Goal: Task Accomplishment & Management: Use online tool/utility

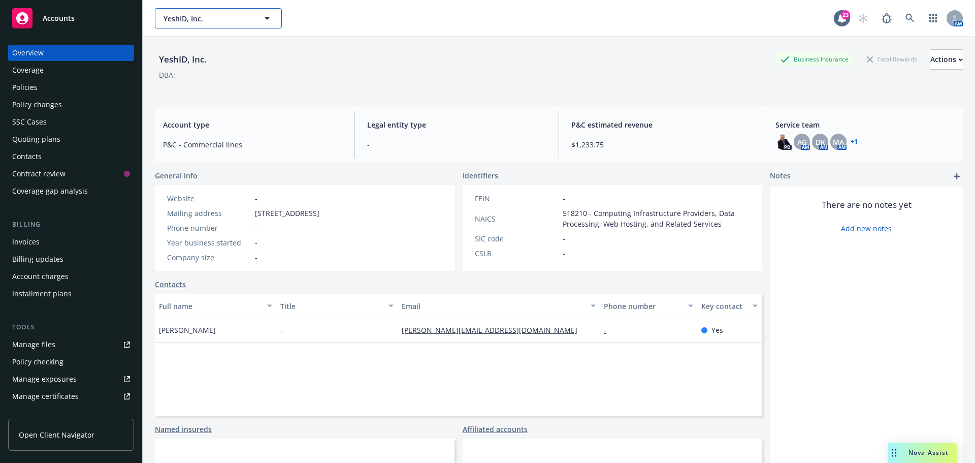
click at [208, 22] on span "YeshID, Inc." at bounding box center [208, 18] width 88 height 11
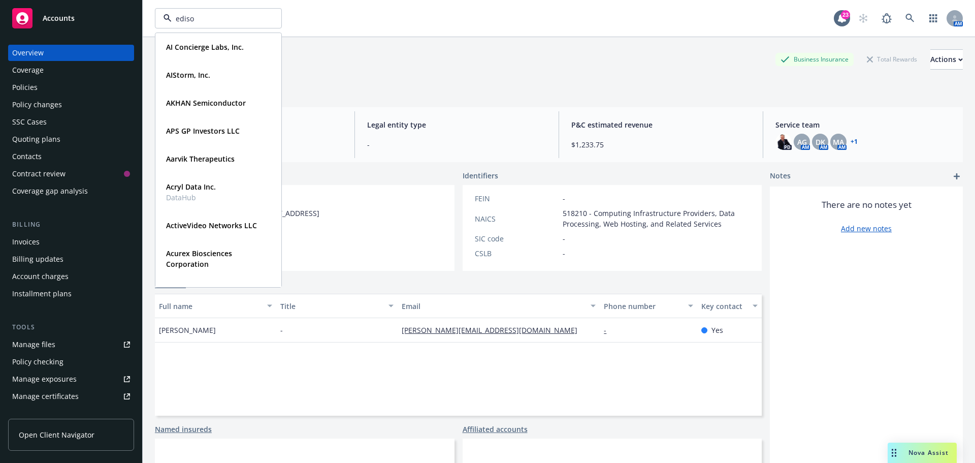
type input "edison"
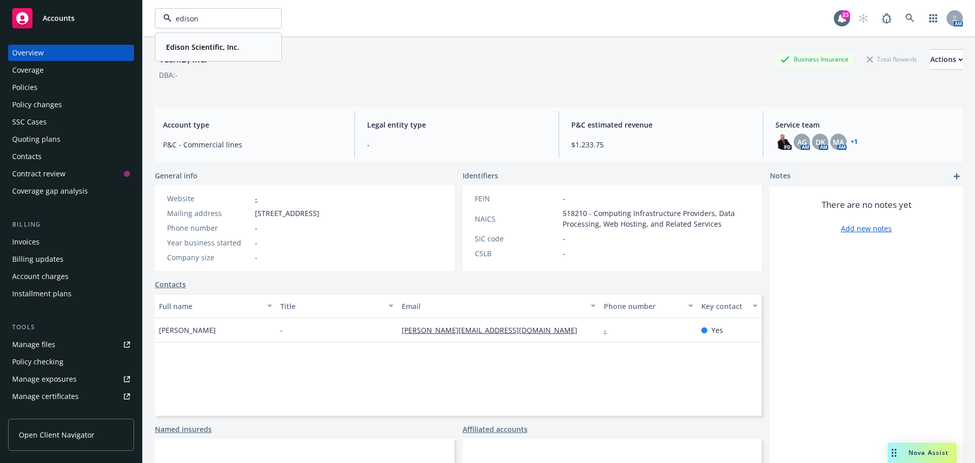
click at [216, 49] on strong "Edison Scientific, Inc." at bounding box center [202, 47] width 73 height 10
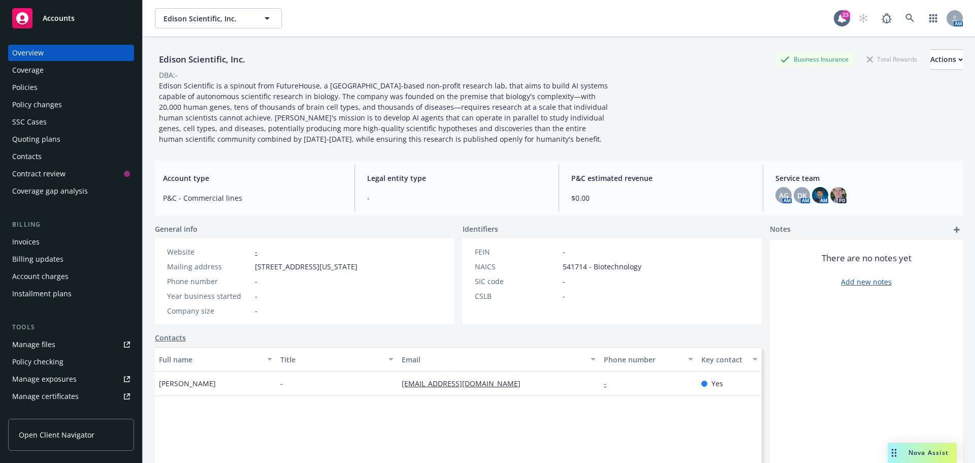
click at [30, 137] on div "Quoting plans" at bounding box center [36, 139] width 48 height 16
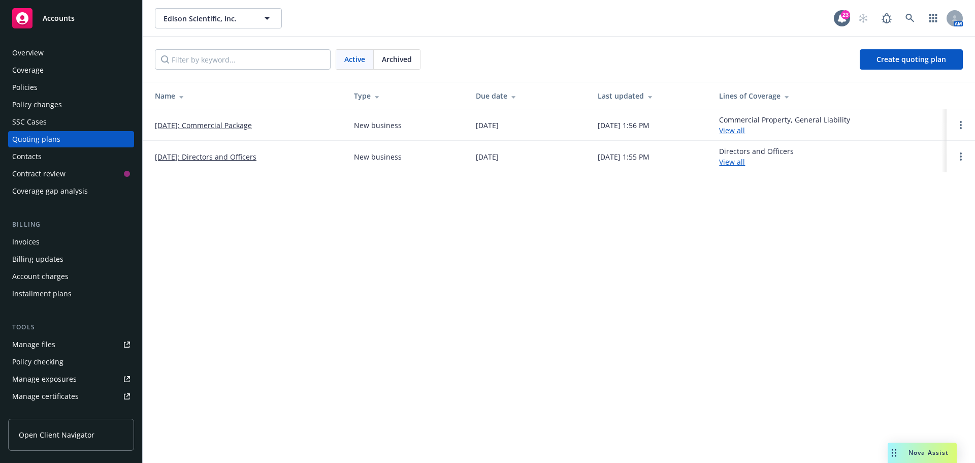
click at [238, 155] on link "10/15/2025: Directors and Officers" at bounding box center [206, 156] width 102 height 11
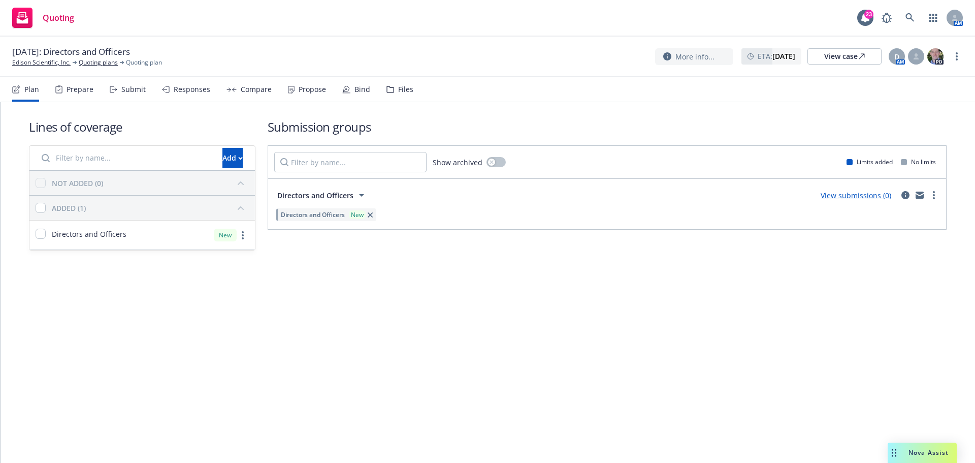
click at [867, 194] on link "View submissions (0)" at bounding box center [856, 195] width 71 height 10
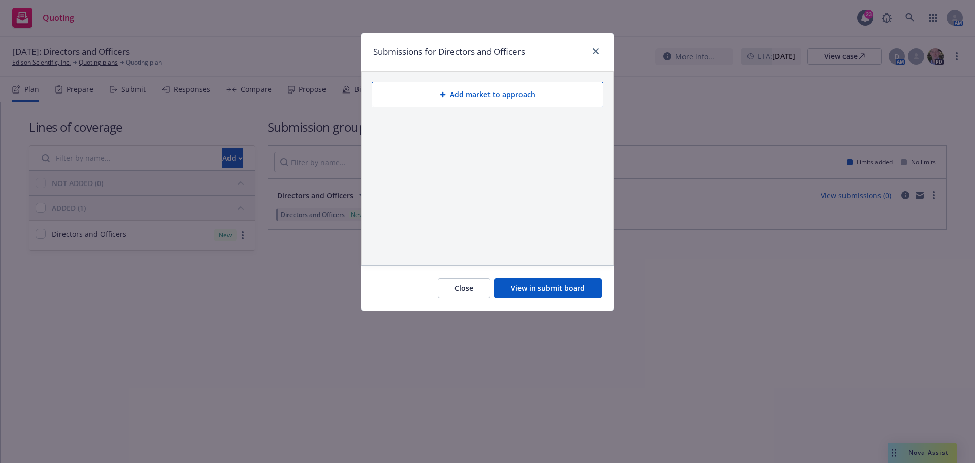
click at [482, 91] on button "Add market to approach" at bounding box center [488, 94] width 232 height 25
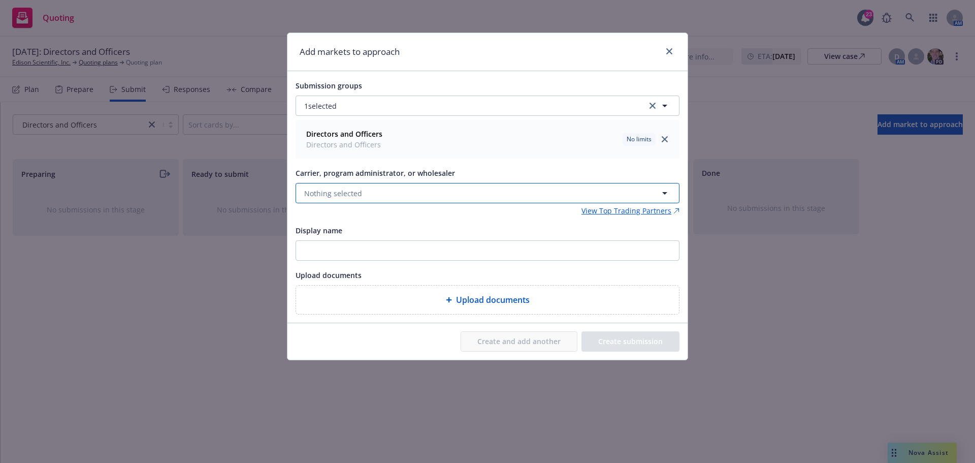
click at [331, 194] on span "Nothing selected" at bounding box center [333, 193] width 58 height 11
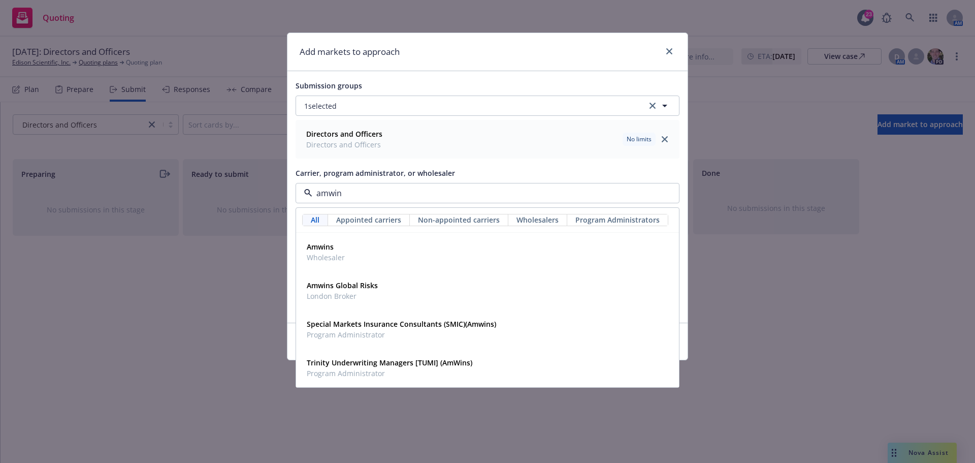
type input "amwins"
click at [335, 253] on span "Wholesaler" at bounding box center [326, 257] width 38 height 11
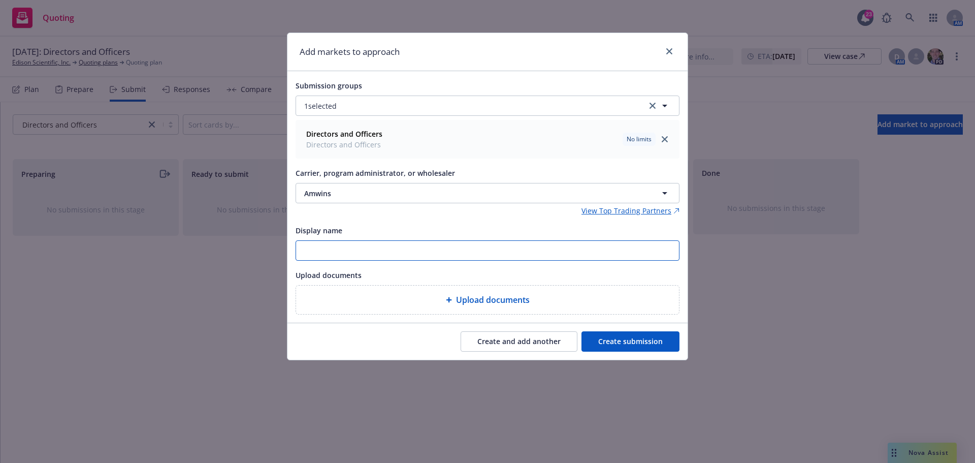
click at [321, 249] on input "Display name" at bounding box center [487, 250] width 383 height 19
click at [470, 249] on input "25-26 AmWINS" at bounding box center [487, 250] width 383 height 19
paste input "Edison Scientific, Inc. NEW D&O (quotes ASAP)"
drag, startPoint x: 524, startPoint y: 250, endPoint x: 252, endPoint y: 278, distance: 273.2
click at [252, 278] on div "Add markets to approach Submission groups 1 selected Directors and Officers Dir…" at bounding box center [487, 231] width 975 height 463
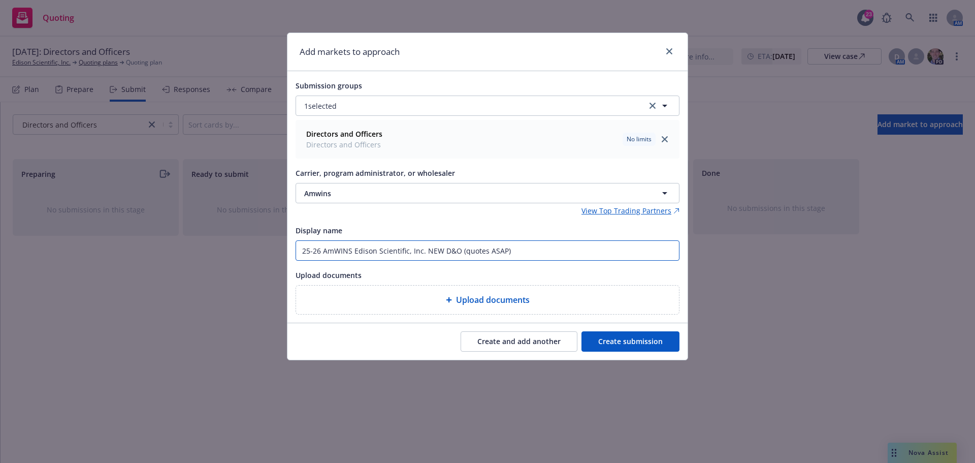
type input "25-26 AmWINS Edison Scientific, Inc. NEW D&O (quotes ASAP)"
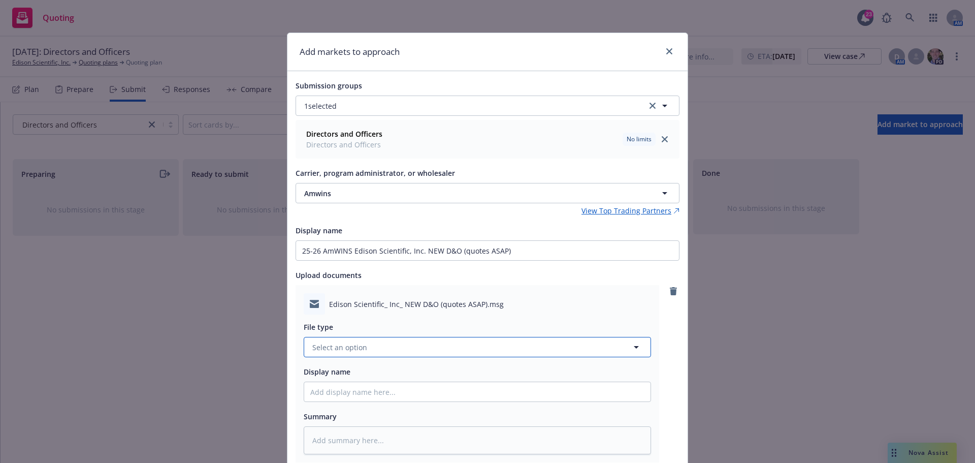
click at [381, 350] on button "Select an option" at bounding box center [477, 347] width 347 height 20
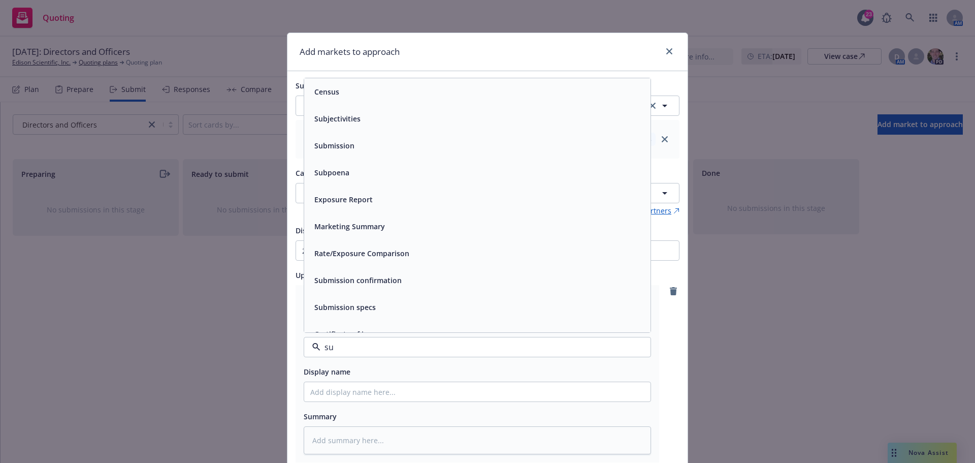
type input "sub"
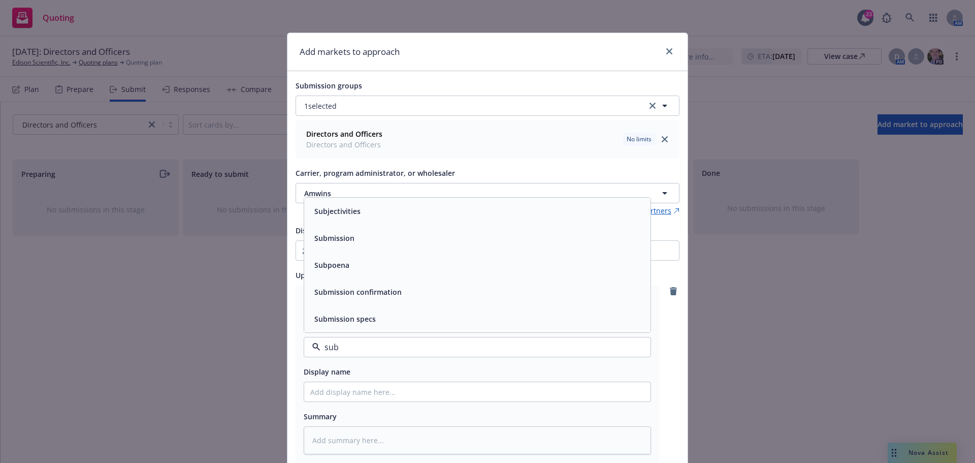
click at [347, 242] on span "Submission" at bounding box center [334, 238] width 40 height 11
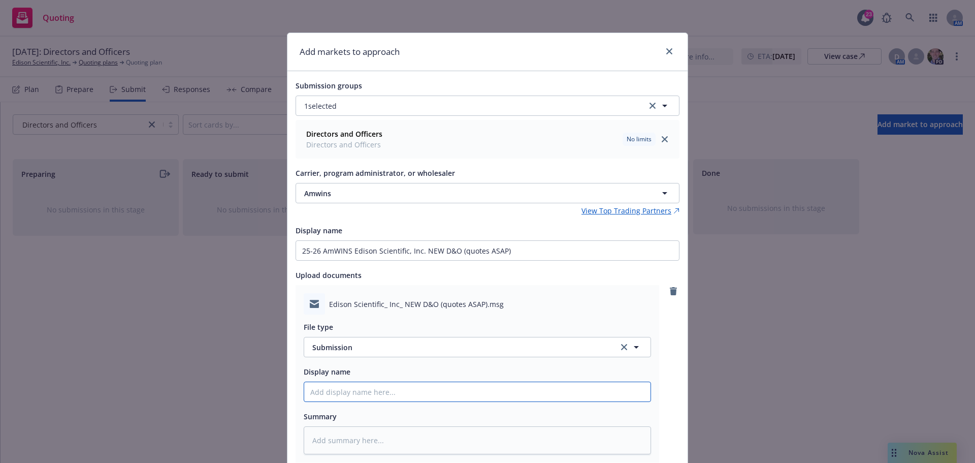
click at [356, 392] on input "Display name" at bounding box center [477, 391] width 346 height 19
paste input "25-26 AmWINS Edison Scientific, Inc. NEW D&O (quotes ASAP)"
type textarea "x"
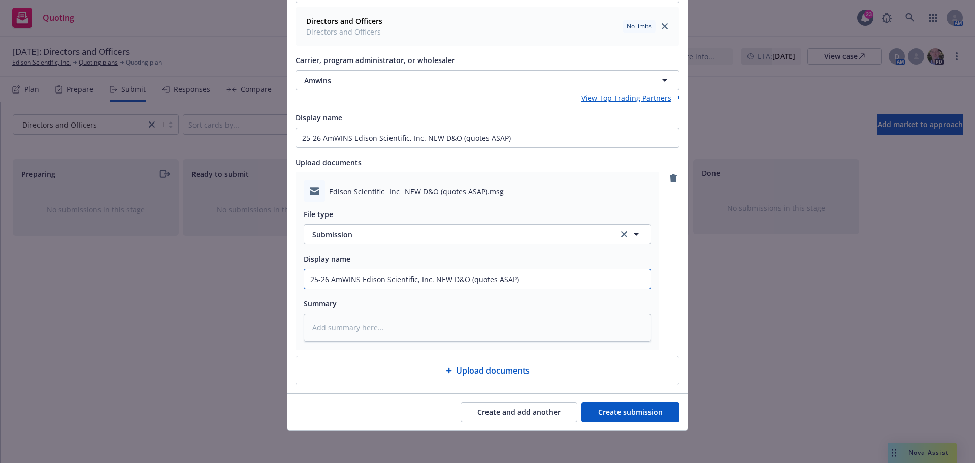
scroll to position [113, 0]
type input "25-26 AmWINS Edison Scientific, Inc. NEW D&O (quotes ASAP)"
click at [635, 408] on button "Create submission" at bounding box center [631, 411] width 98 height 20
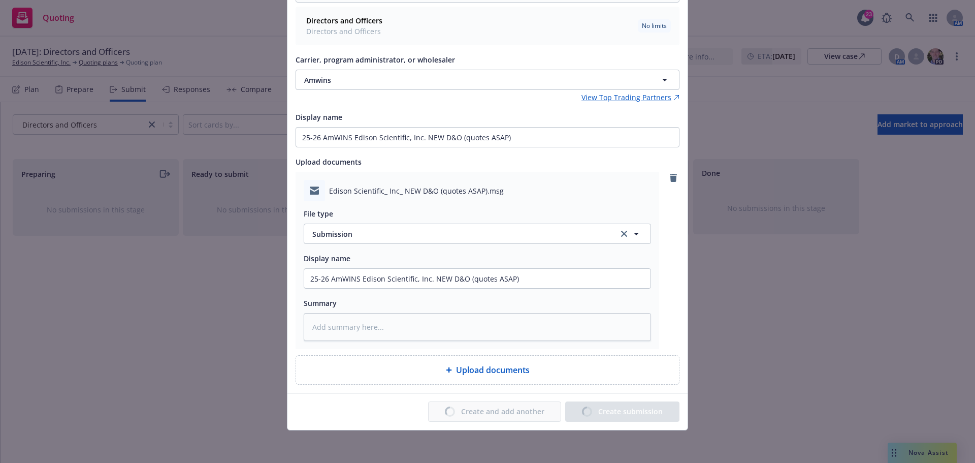
type textarea "x"
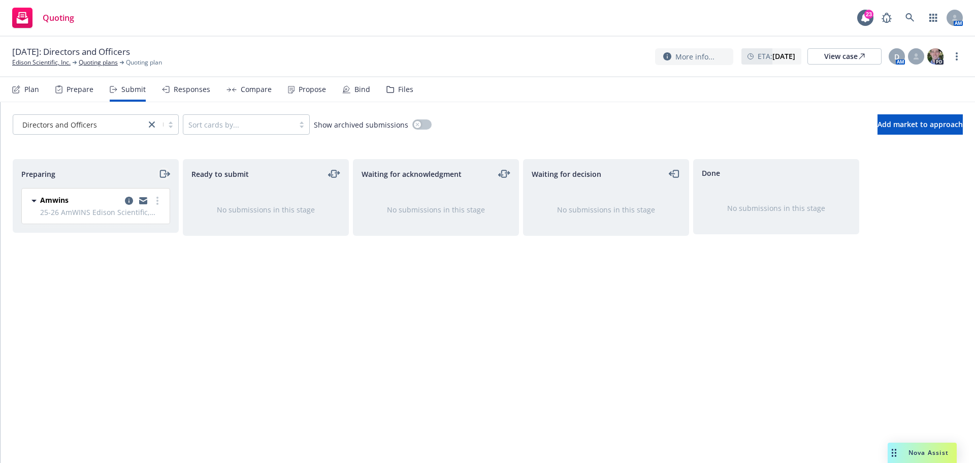
click at [161, 178] on icon "moveRight" at bounding box center [164, 174] width 12 height 12
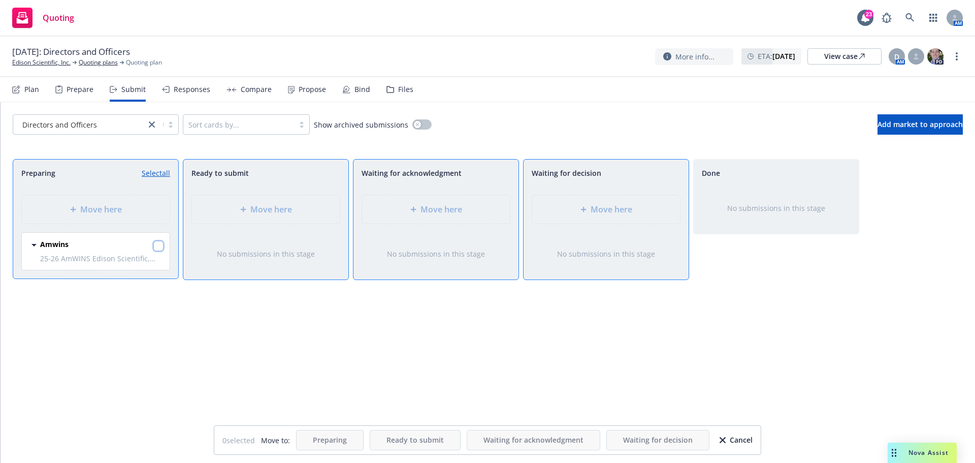
click at [158, 246] on input "checkbox" at bounding box center [158, 246] width 10 height 10
checkbox input "true"
click at [628, 211] on span "Move here" at bounding box center [612, 209] width 42 height 12
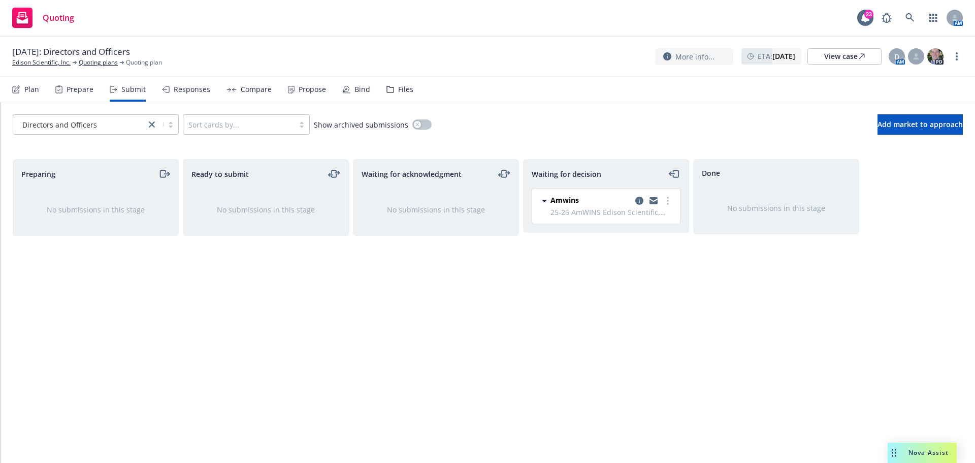
click at [404, 91] on div "Files" at bounding box center [405, 89] width 15 height 8
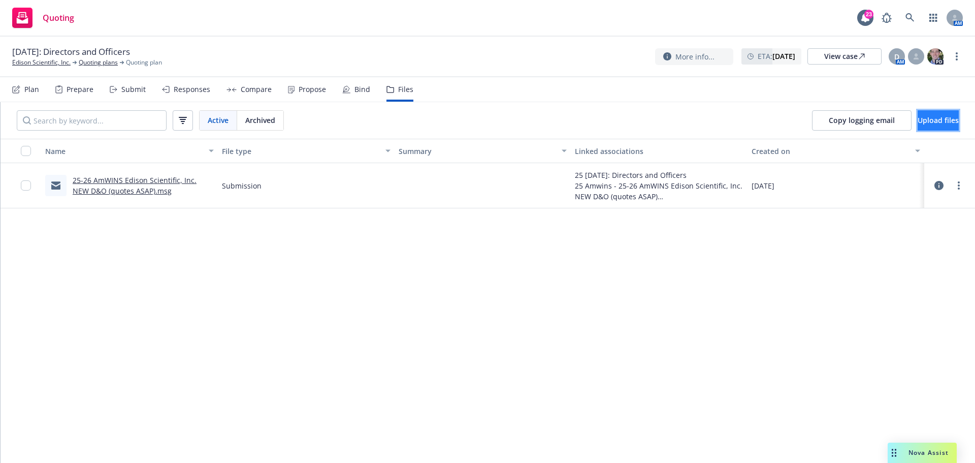
click at [930, 123] on span "Upload files" at bounding box center [938, 120] width 41 height 10
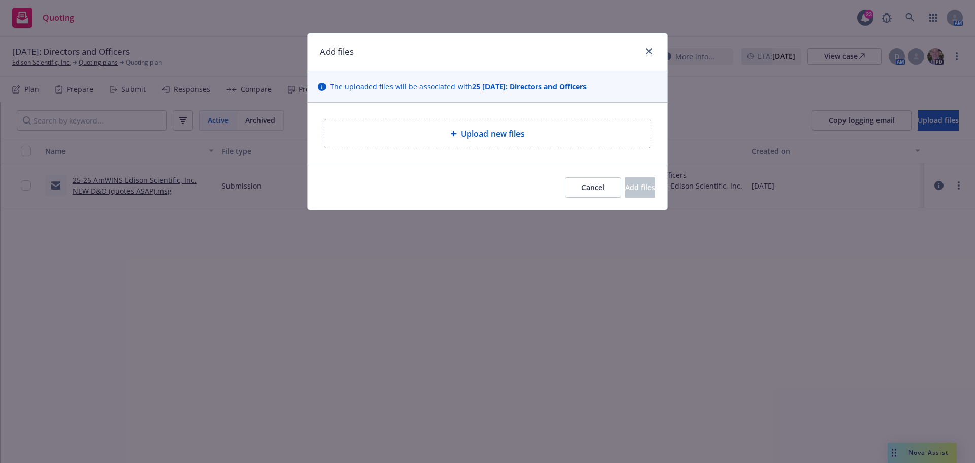
type textarea "x"
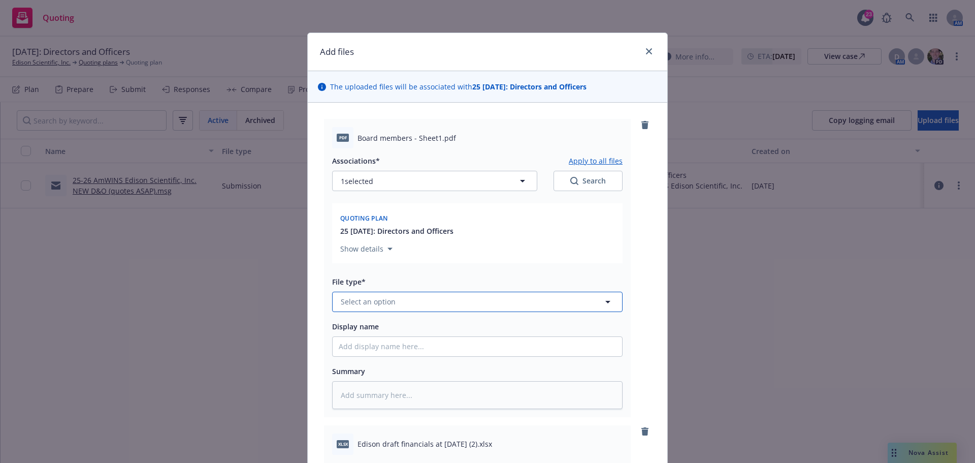
click at [384, 299] on span "Select an option" at bounding box center [368, 301] width 55 height 11
type input "other"
click at [364, 275] on div "Other" at bounding box center [477, 273] width 277 height 15
drag, startPoint x: 354, startPoint y: 137, endPoint x: 407, endPoint y: 134, distance: 52.9
click at [407, 134] on span "Board members - Sheet1.pdf" at bounding box center [407, 138] width 99 height 11
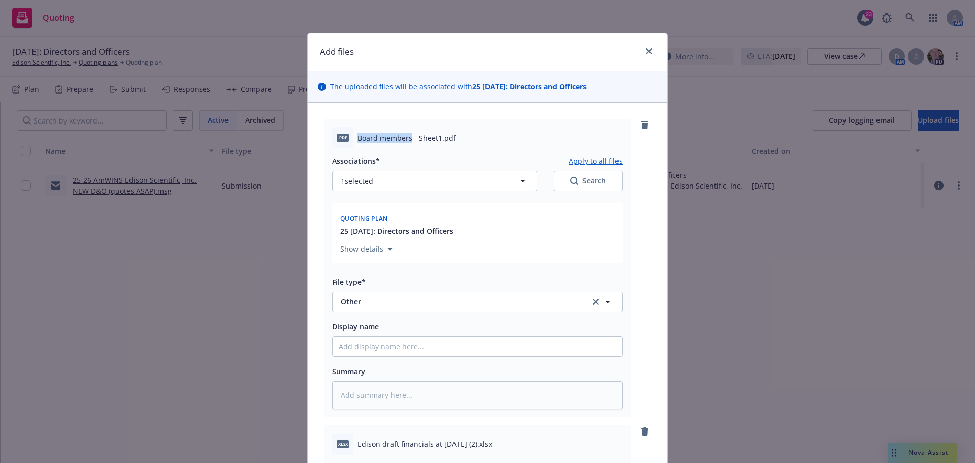
copy span "Board members"
click at [368, 350] on input "Display name" at bounding box center [478, 346] width 290 height 19
paste input "Board members"
type textarea "x"
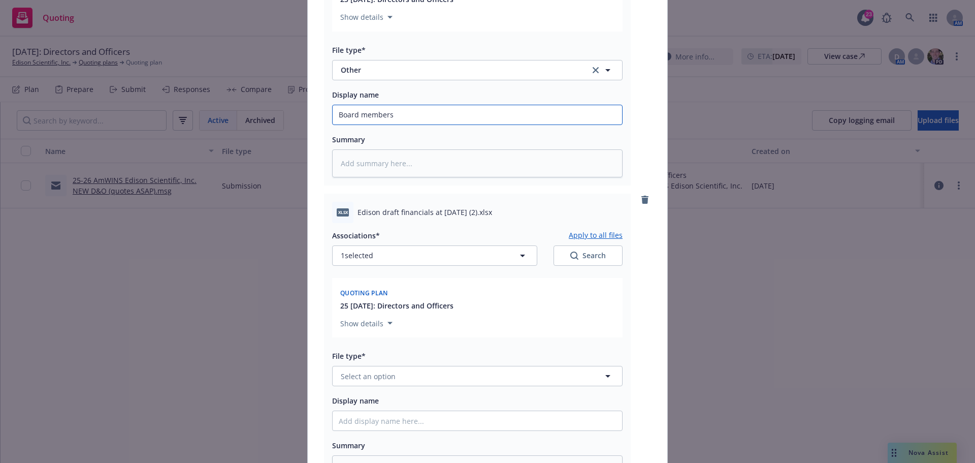
scroll to position [254, 0]
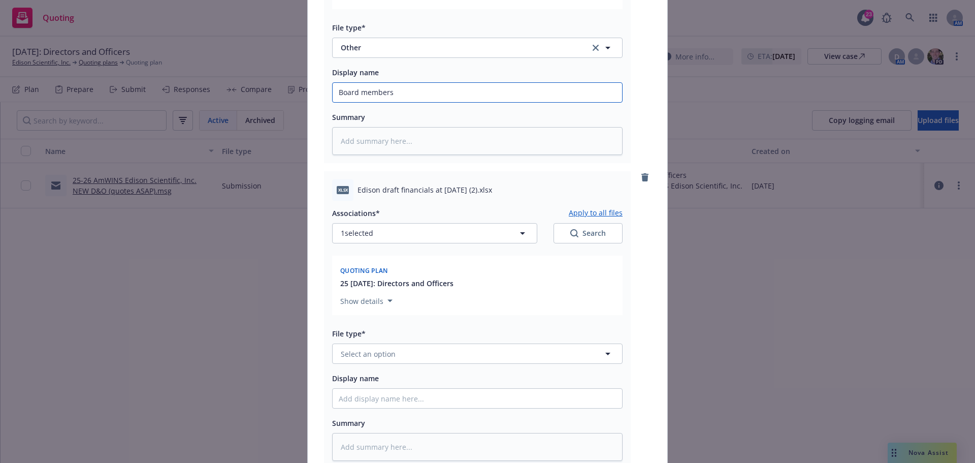
type input "Board members"
drag, startPoint x: 363, startPoint y: 357, endPoint x: 349, endPoint y: 362, distance: 14.9
click at [365, 357] on span "Select an option" at bounding box center [368, 353] width 55 height 11
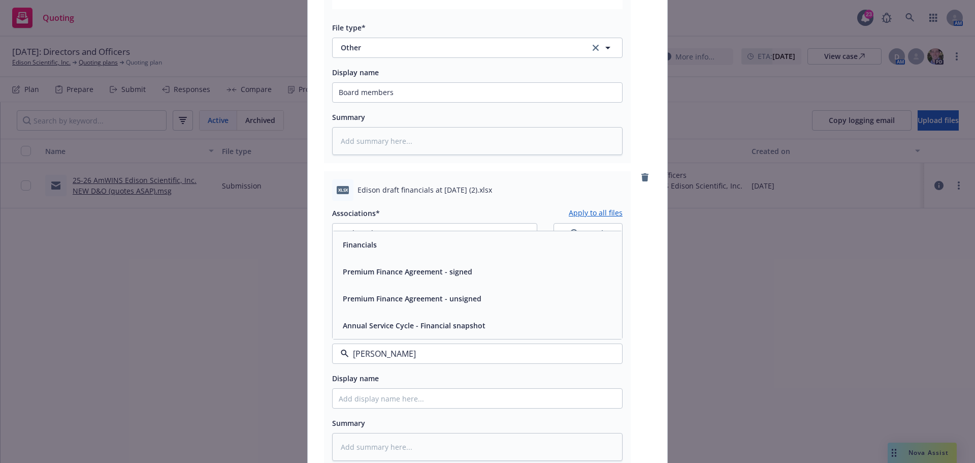
type input "financ"
drag, startPoint x: 382, startPoint y: 250, endPoint x: 384, endPoint y: 237, distance: 13.3
click at [382, 250] on div "Financials" at bounding box center [477, 244] width 277 height 15
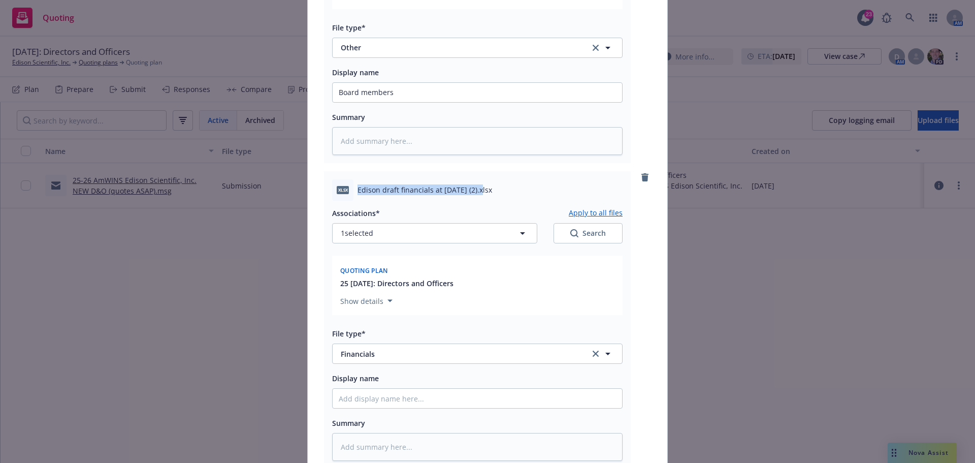
drag, startPoint x: 355, startPoint y: 188, endPoint x: 471, endPoint y: 186, distance: 115.8
click at [476, 184] on div "xlsx Edison draft financials at July 31 2025 (2).xlsx" at bounding box center [477, 189] width 291 height 21
copy span "Edison draft financials at July 31 2025"
click at [360, 397] on input "Display name" at bounding box center [478, 398] width 290 height 19
paste input "Edison draft financials at July 31 2025"
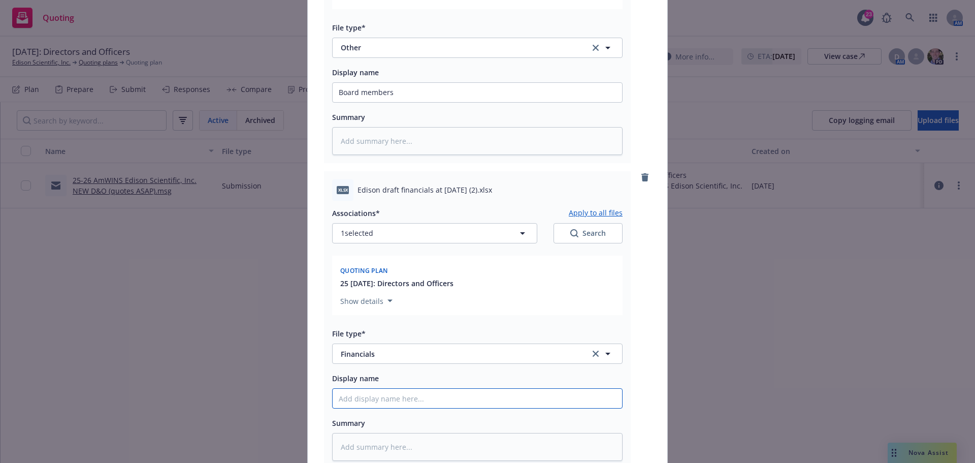
type textarea "x"
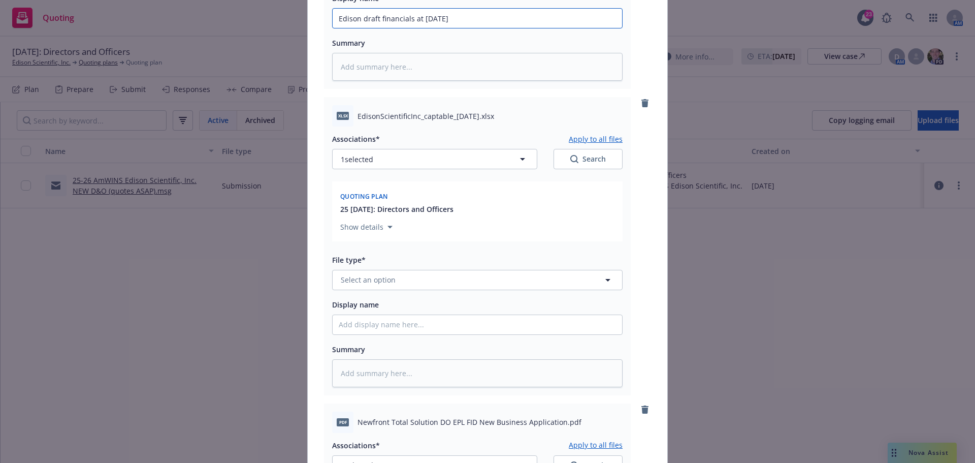
scroll to position [660, 0]
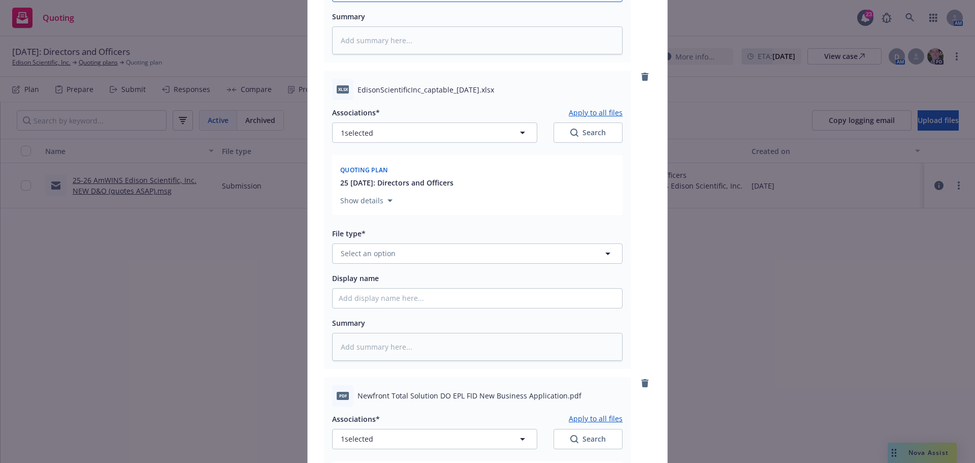
type input "Edison draft financials at July 31 2025"
click at [388, 258] on span "Select an option" at bounding box center [368, 253] width 55 height 11
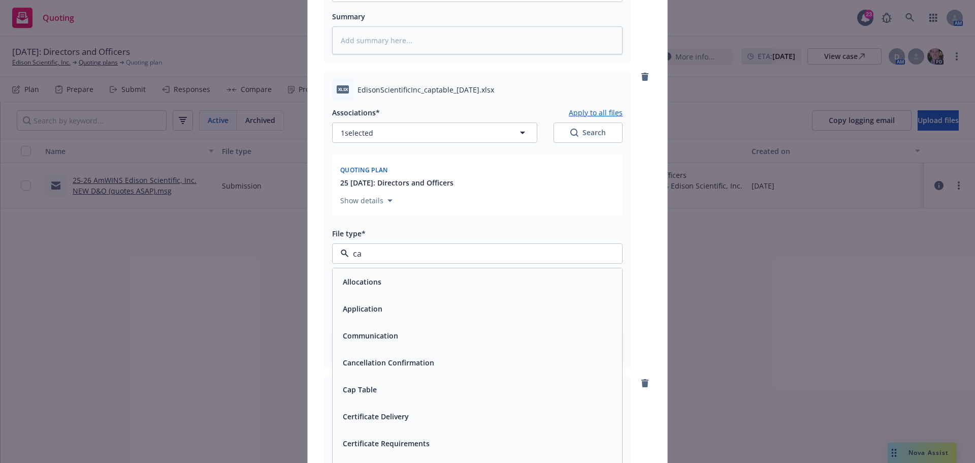
type input "cap"
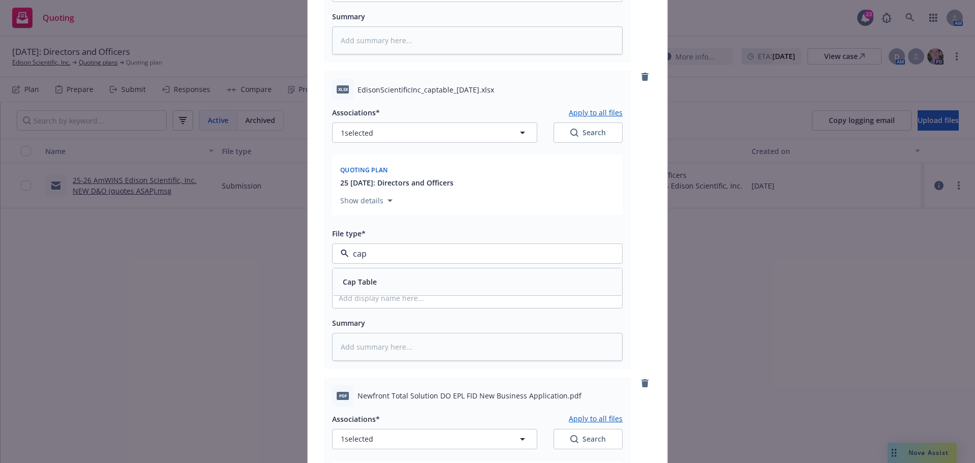
click at [366, 276] on span "Cap Table" at bounding box center [360, 281] width 34 height 11
drag, startPoint x: 355, startPoint y: 88, endPoint x: 481, endPoint y: 89, distance: 126.5
click at [486, 88] on span "EdisonScientificInc_captable_09-09-2025.xlsx" at bounding box center [426, 89] width 137 height 11
copy span "EdisonScientificInc_captable_09-09-2025"
click at [377, 301] on input "Display name" at bounding box center [478, 298] width 290 height 19
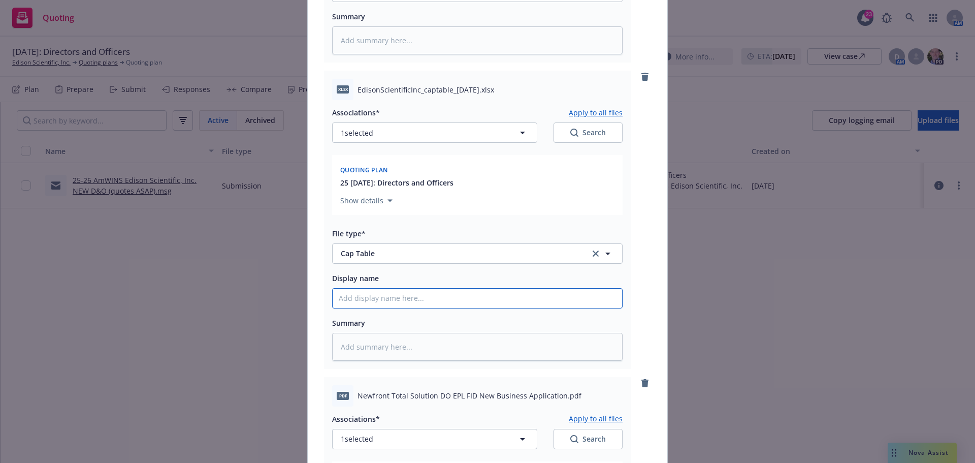
paste input "EdisonScientificInc_captable_09-09-2025"
type textarea "x"
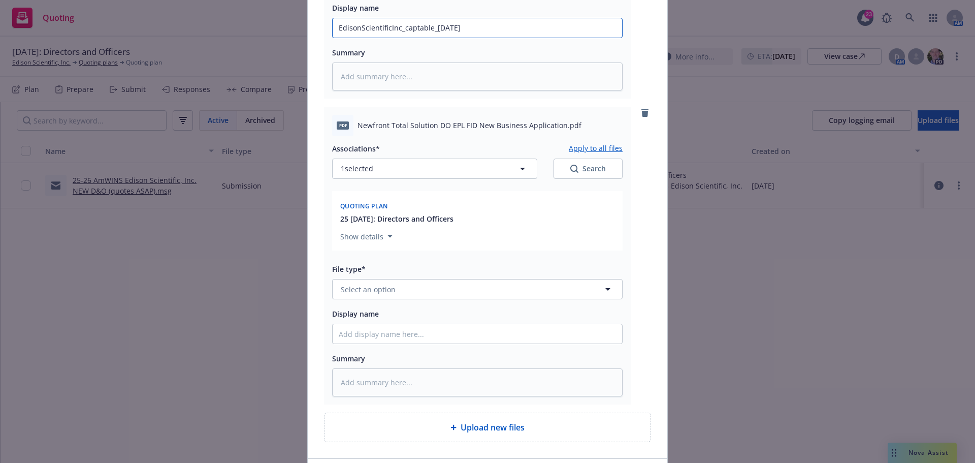
scroll to position [965, 0]
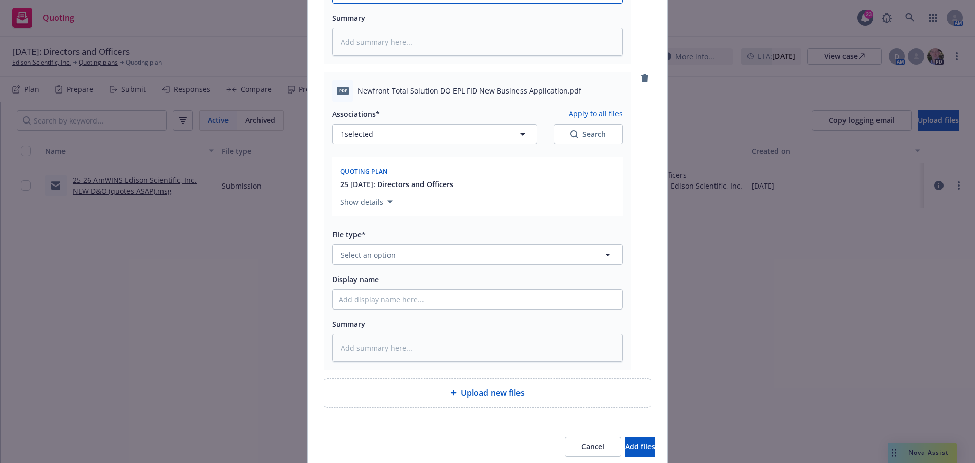
type input "EdisonScientificInc_captable_09-09-2025"
drag, startPoint x: 355, startPoint y: 91, endPoint x: 558, endPoint y: 89, distance: 203.2
click at [558, 89] on span "Newfront Total Solution DO EPL FID New Business Application.pdf" at bounding box center [470, 90] width 224 height 11
copy span "Newfront Total Solution DO EPL FID New Business Application"
click at [381, 253] on span "Select an option" at bounding box center [368, 254] width 55 height 11
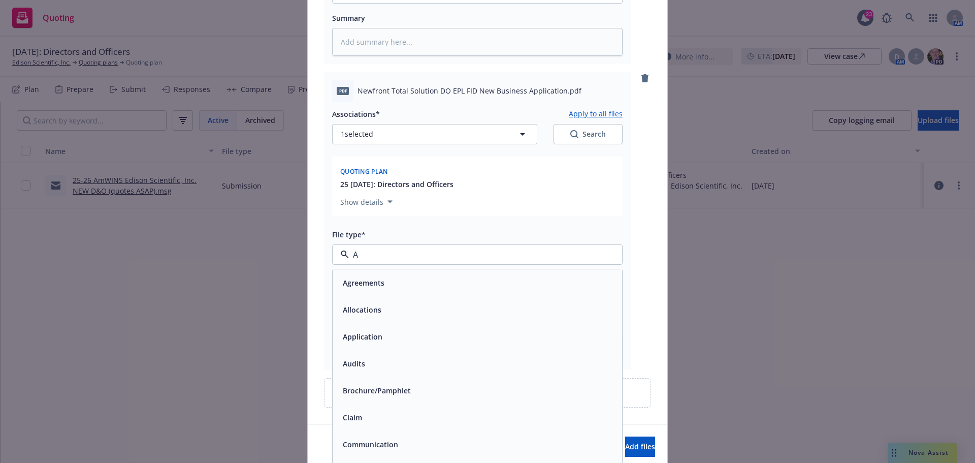
type input "Aa"
type textarea "x"
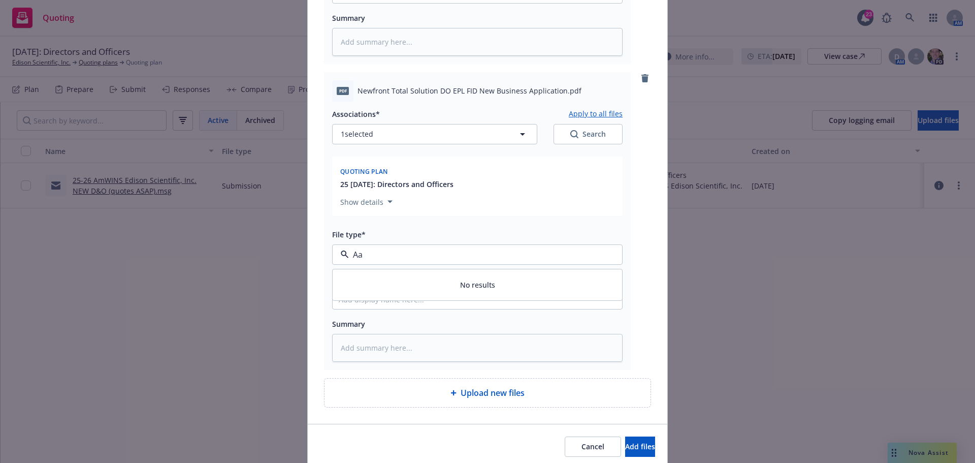
type input "A"
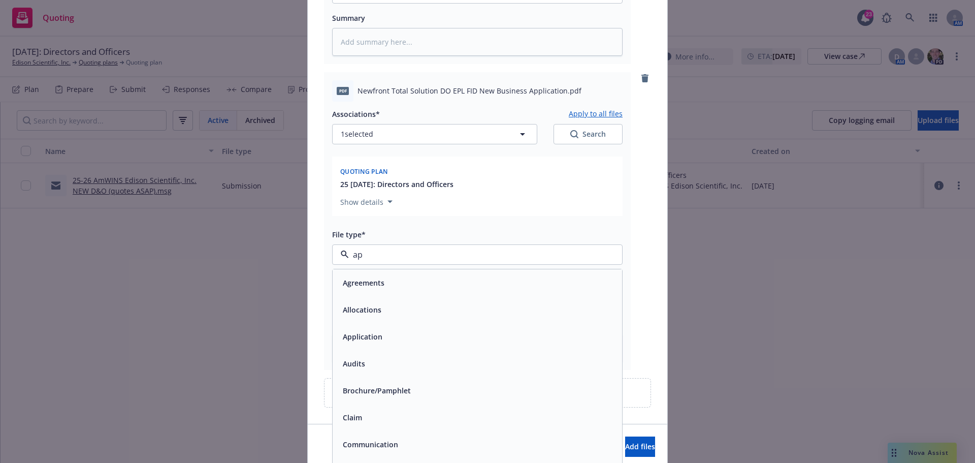
type input "app"
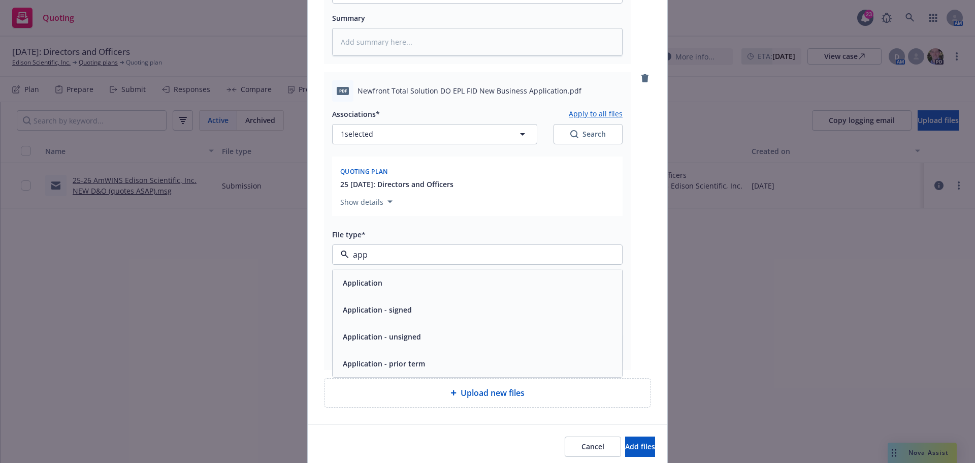
click at [385, 280] on div "Application" at bounding box center [477, 282] width 277 height 15
click at [379, 300] on input "Display name" at bounding box center [478, 299] width 290 height 19
paste input "Newfront Total Solution DO EPL FID New Business Application"
type textarea "x"
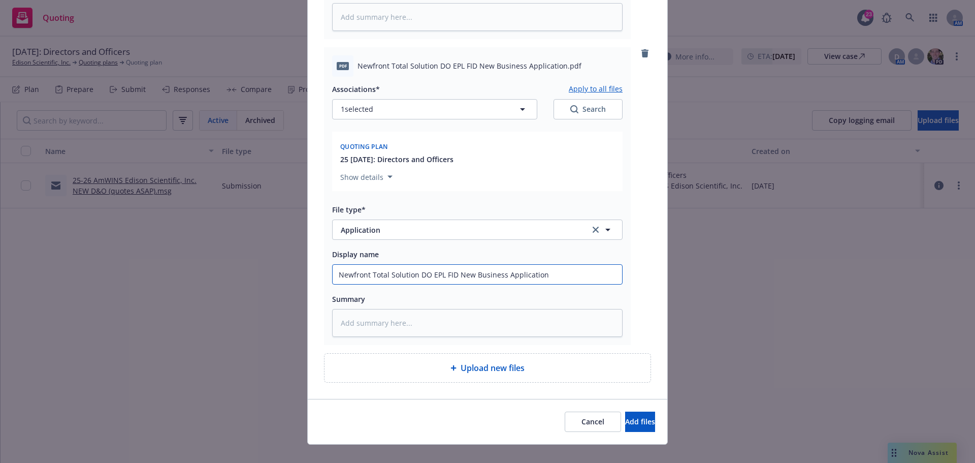
scroll to position [1004, 0]
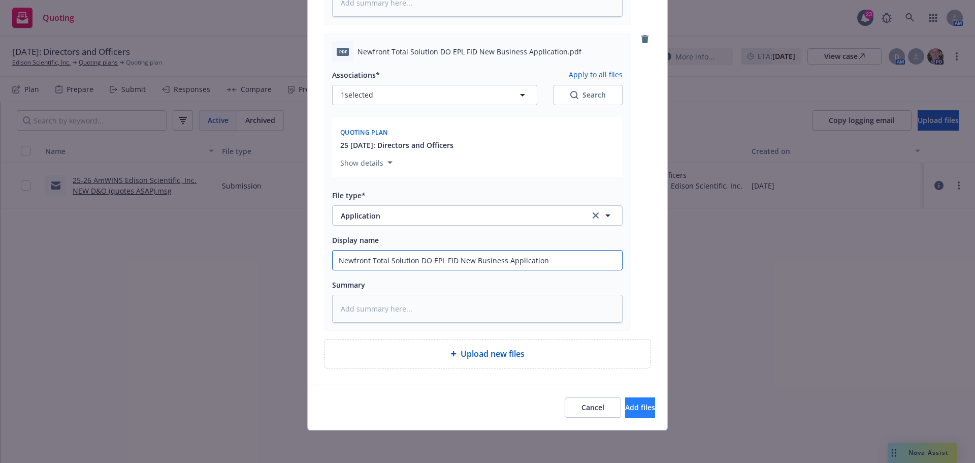
type input "Newfront Total Solution DO EPL FID New Business Application"
click at [636, 408] on button "Add files" at bounding box center [640, 407] width 30 height 20
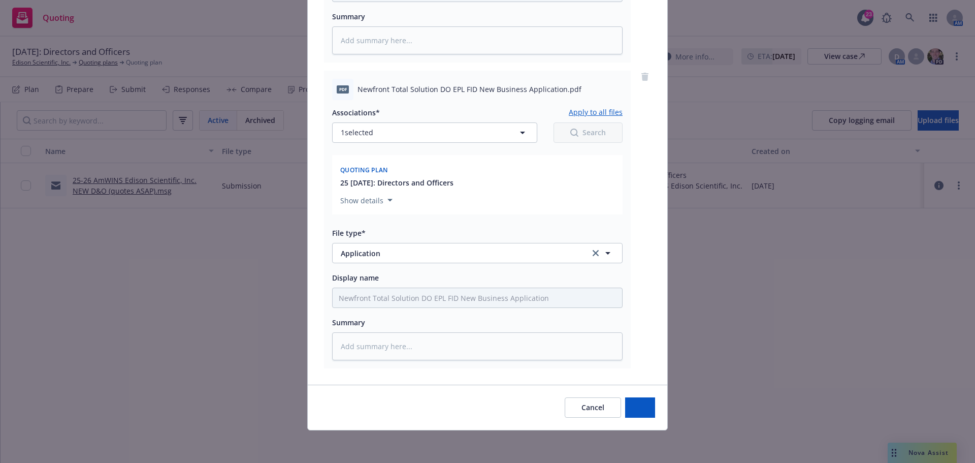
scroll to position [967, 0]
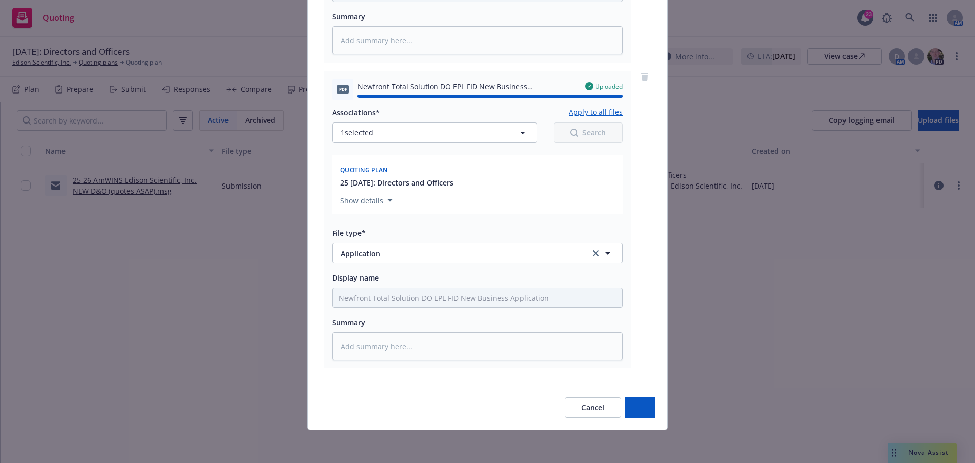
type textarea "x"
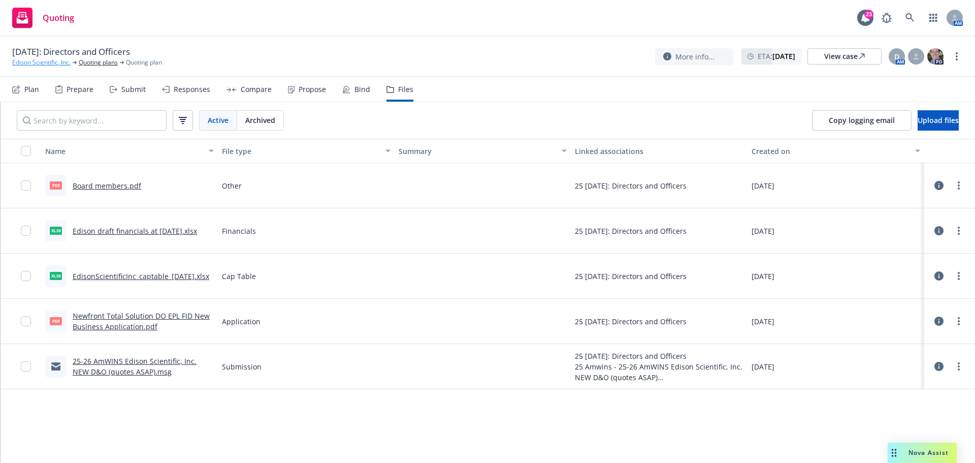
click at [48, 62] on link "Edison Scientific, Inc." at bounding box center [41, 62] width 58 height 9
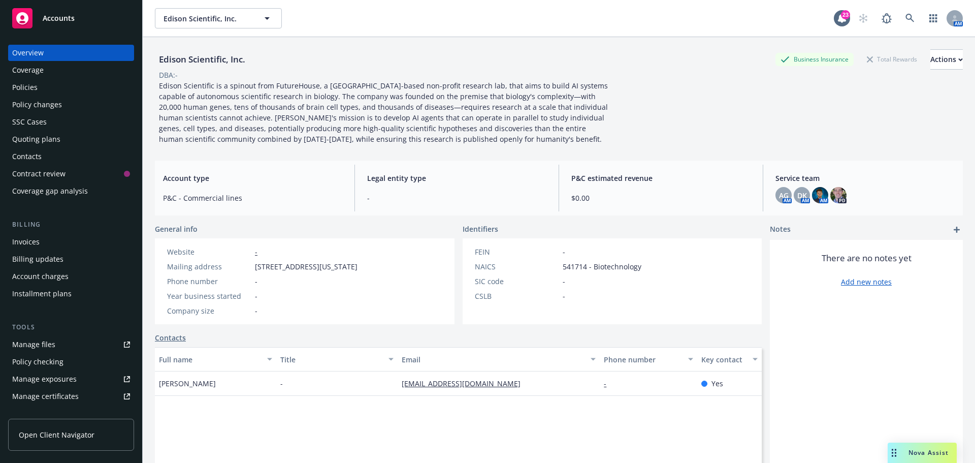
click at [28, 73] on div "Coverage" at bounding box center [27, 70] width 31 height 16
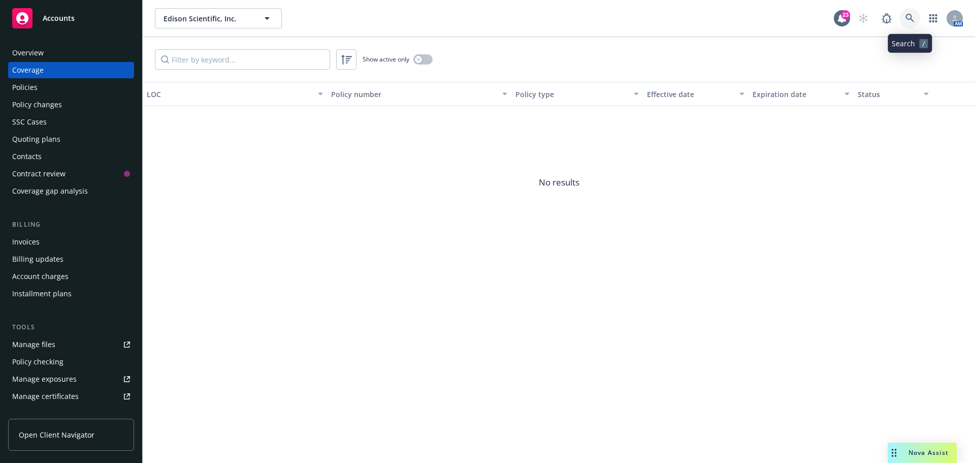
click at [912, 20] on icon at bounding box center [910, 18] width 9 height 9
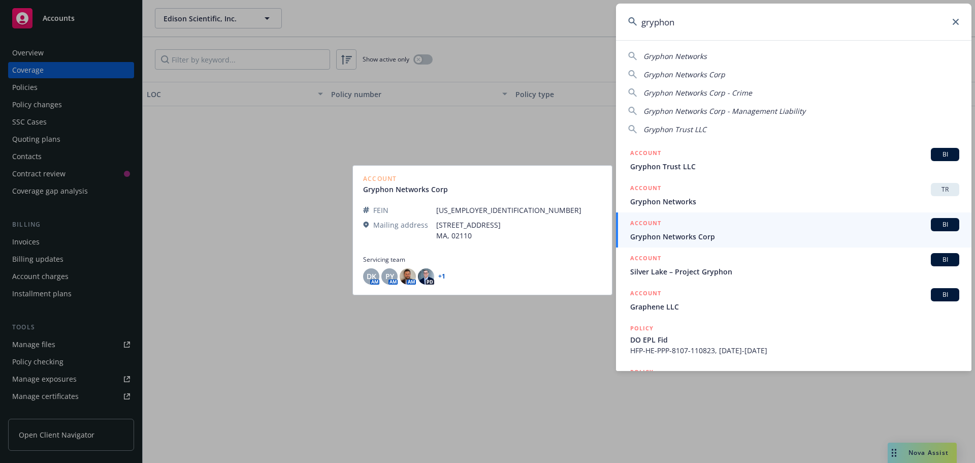
type input "gryphon"
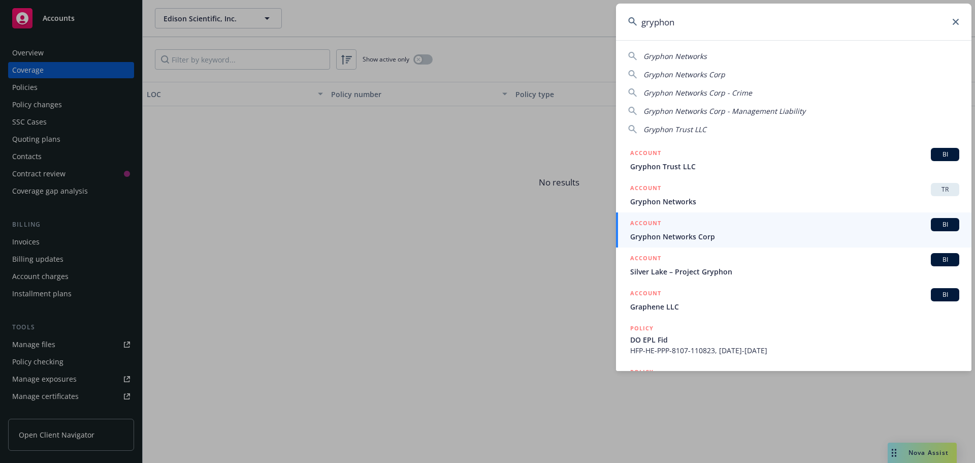
click at [671, 236] on span "Gryphon Networks Corp" at bounding box center [794, 236] width 329 height 11
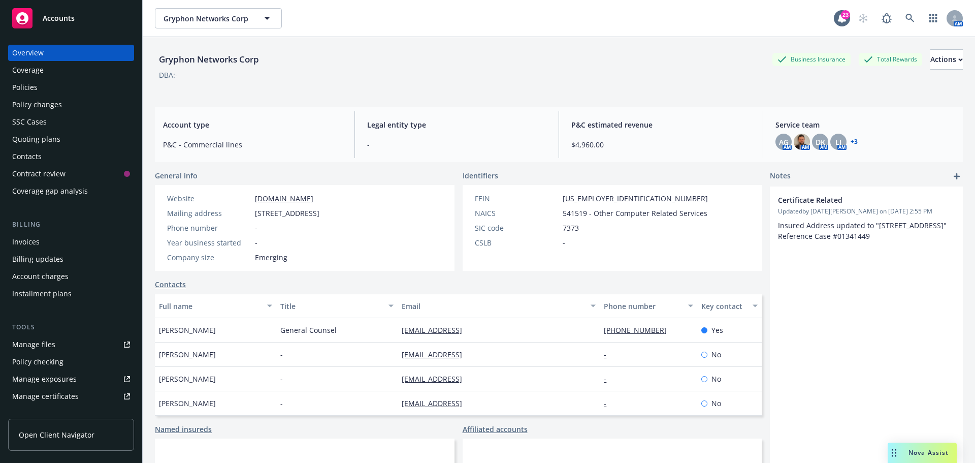
click at [851, 140] on link "+ 3" at bounding box center [854, 142] width 7 height 6
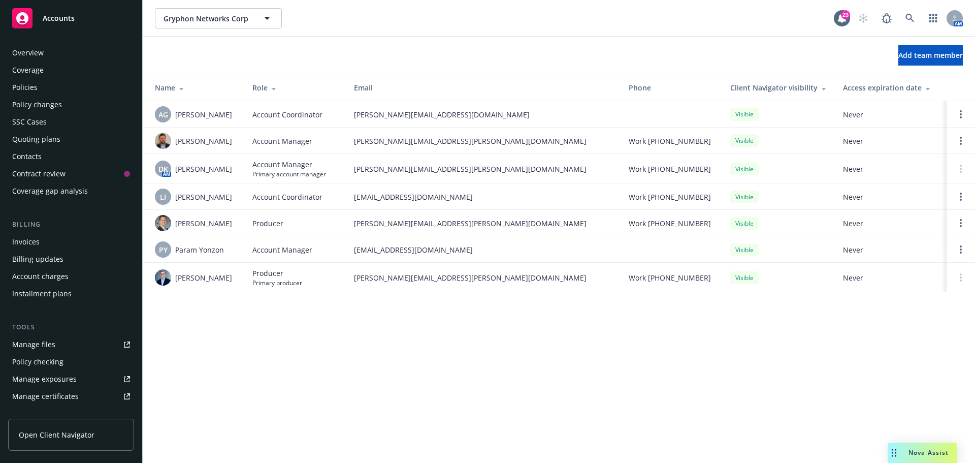
click at [28, 136] on div "Quoting plans" at bounding box center [36, 139] width 48 height 16
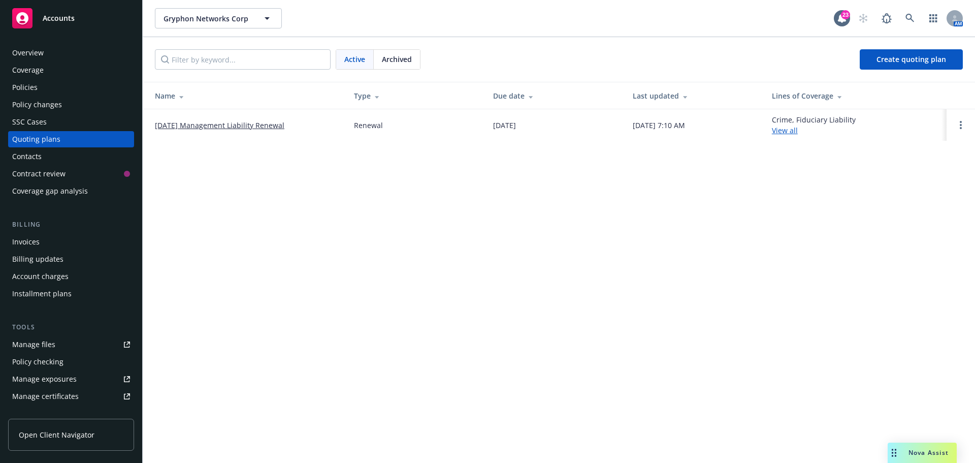
click at [226, 124] on link "11/08/25 Management Liability Renewal" at bounding box center [220, 125] width 130 height 11
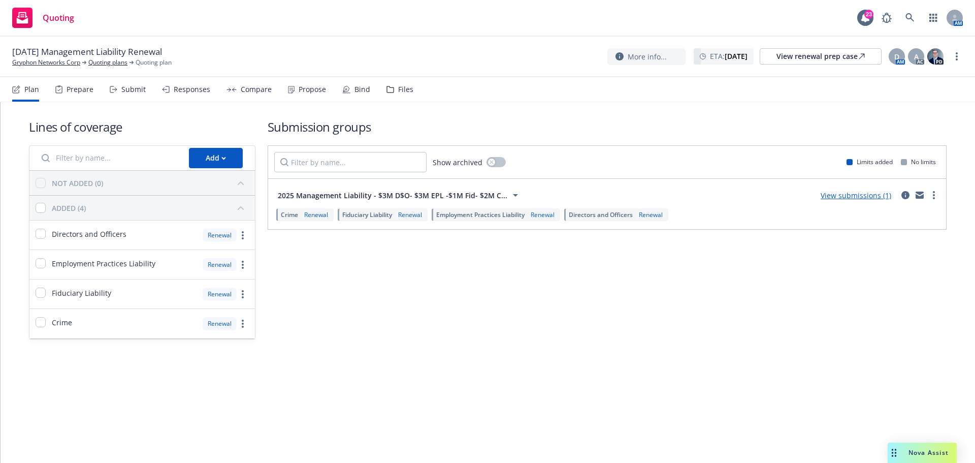
click at [402, 90] on div "Files" at bounding box center [405, 89] width 15 height 8
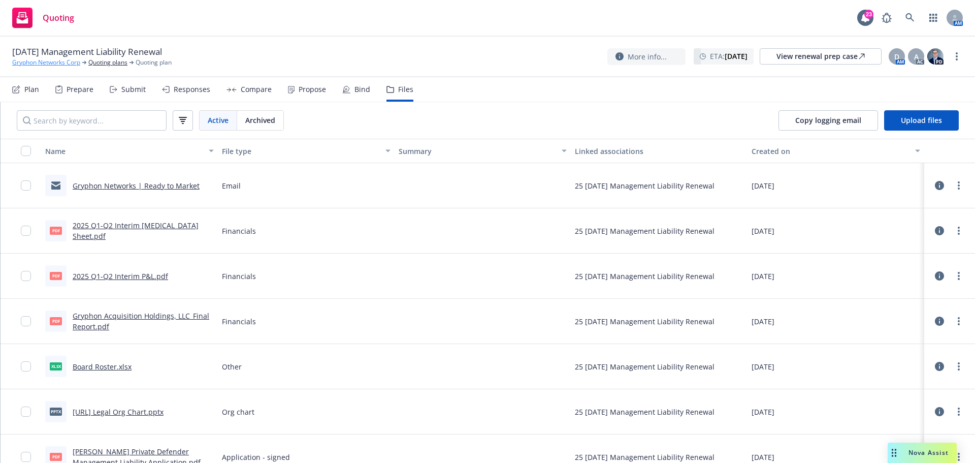
click at [65, 59] on link "Gryphon Networks Corp" at bounding box center [46, 62] width 68 height 9
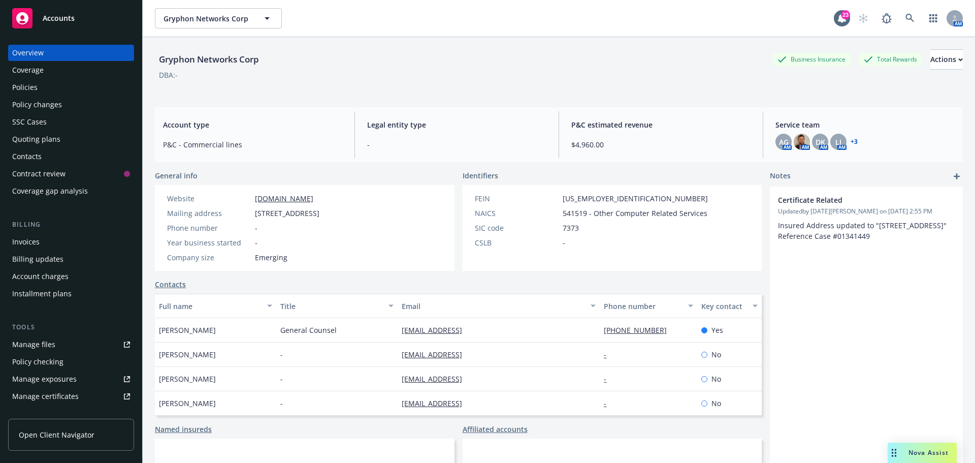
click at [41, 340] on div "Manage files" at bounding box center [33, 344] width 43 height 16
click at [208, 20] on span "Gryphon Networks Corp" at bounding box center [208, 18] width 88 height 11
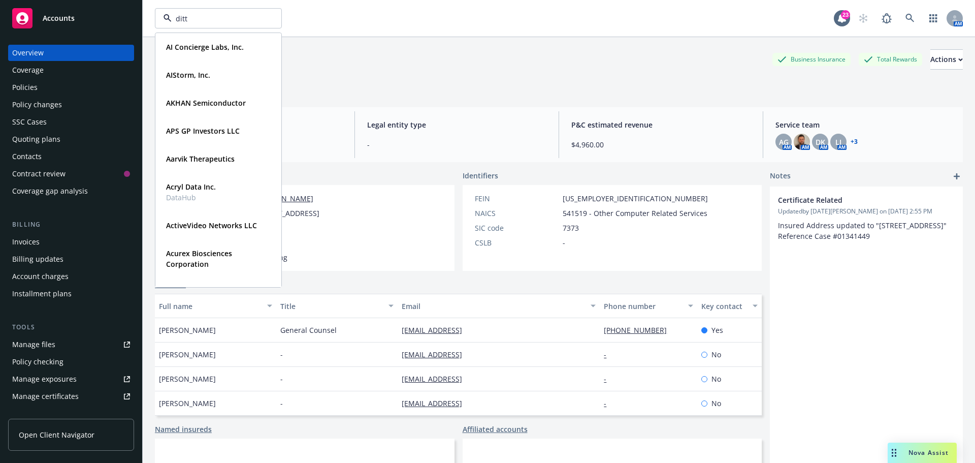
type input "ditto"
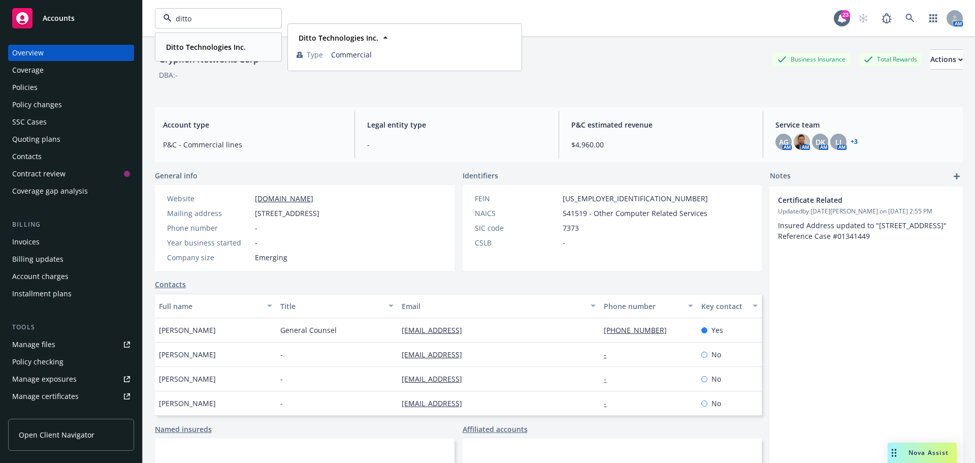
click at [219, 51] on strong "Ditto Technologies Inc." at bounding box center [206, 47] width 80 height 10
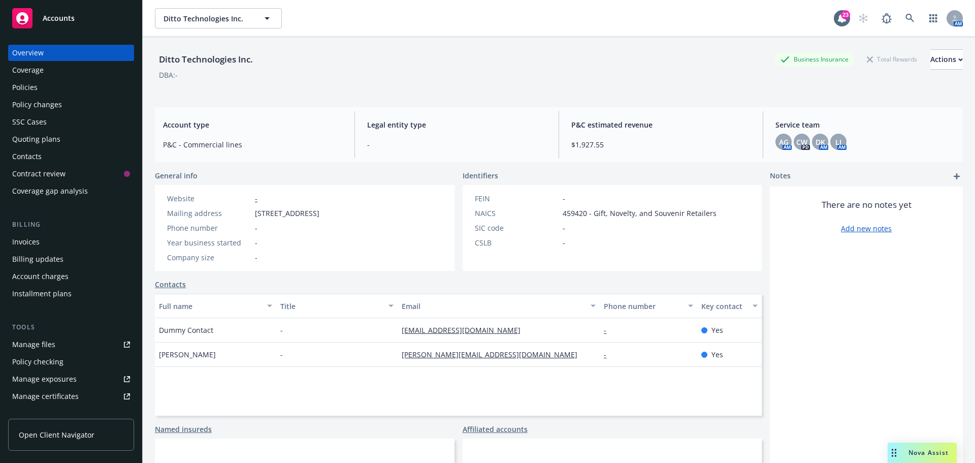
click at [41, 139] on div "Quoting plans" at bounding box center [36, 139] width 48 height 16
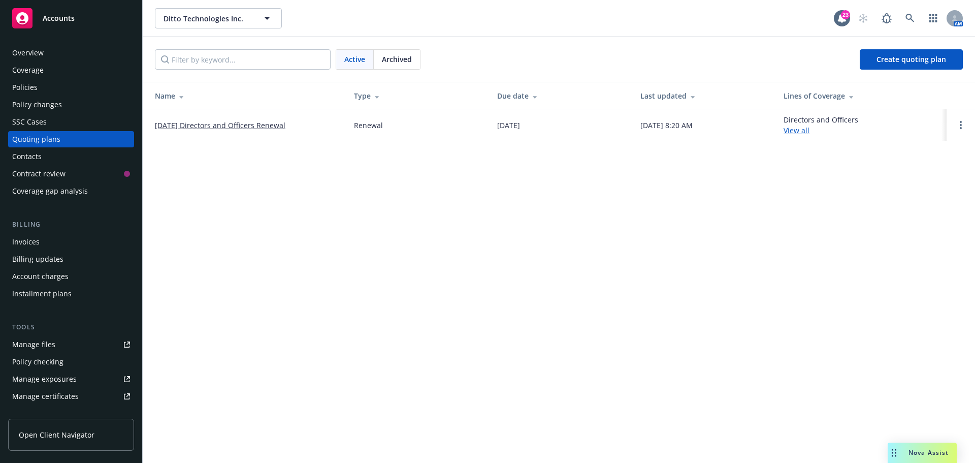
click at [206, 126] on link "10/26/25 Directors and Officers Renewal" at bounding box center [220, 125] width 131 height 11
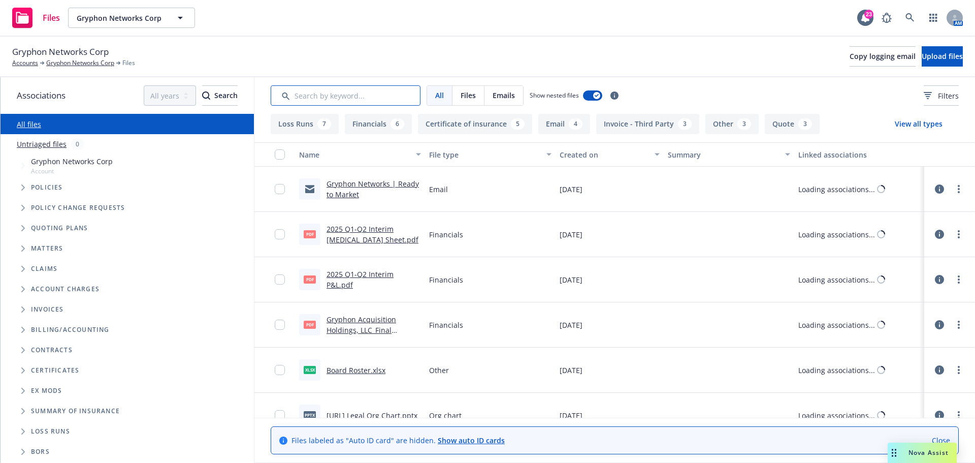
click at [333, 95] on input "Search by keyword..." at bounding box center [346, 95] width 150 height 20
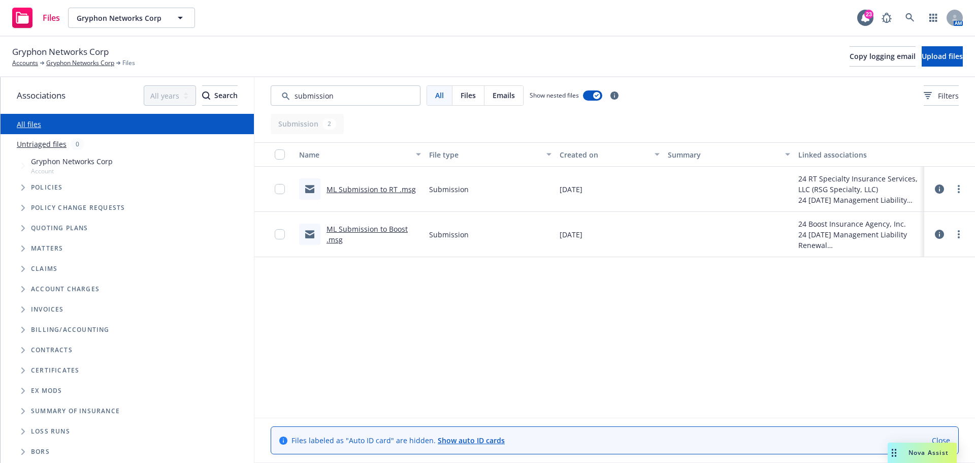
click at [364, 186] on link "ML Submission to RT .msg" at bounding box center [371, 189] width 89 height 10
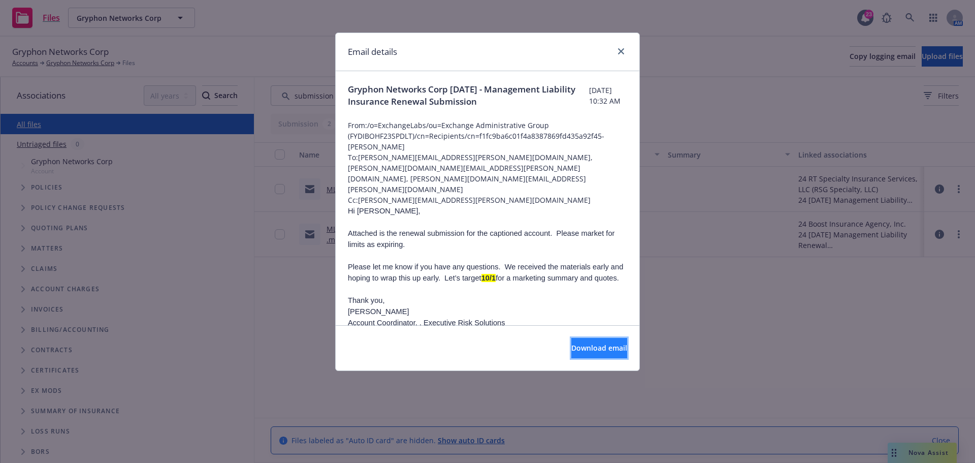
click at [571, 349] on span "Download email" at bounding box center [599, 348] width 56 height 10
click at [623, 52] on icon "close" at bounding box center [621, 51] width 6 height 6
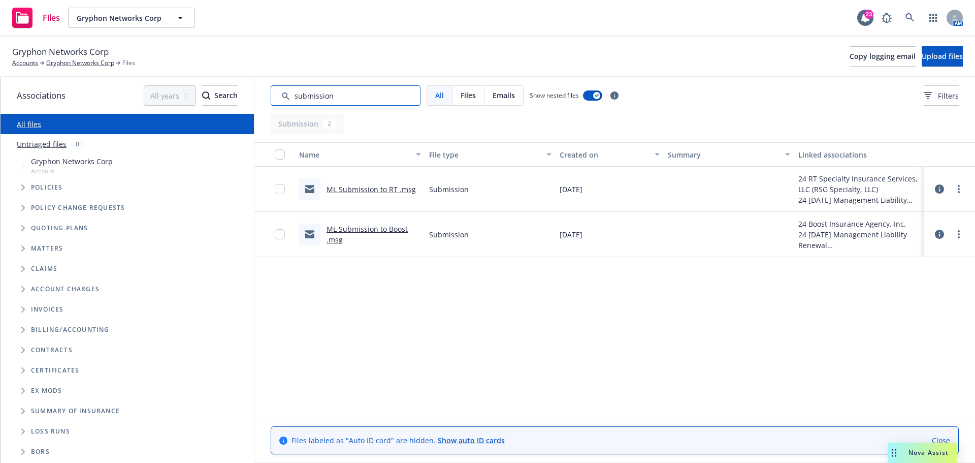
click at [346, 90] on input "Search by keyword..." at bounding box center [346, 95] width 150 height 20
drag, startPoint x: 346, startPoint y: 91, endPoint x: 269, endPoint y: 90, distance: 77.7
click at [269, 90] on div "All Files Emails Show nested files Filters" at bounding box center [614, 95] width 721 height 37
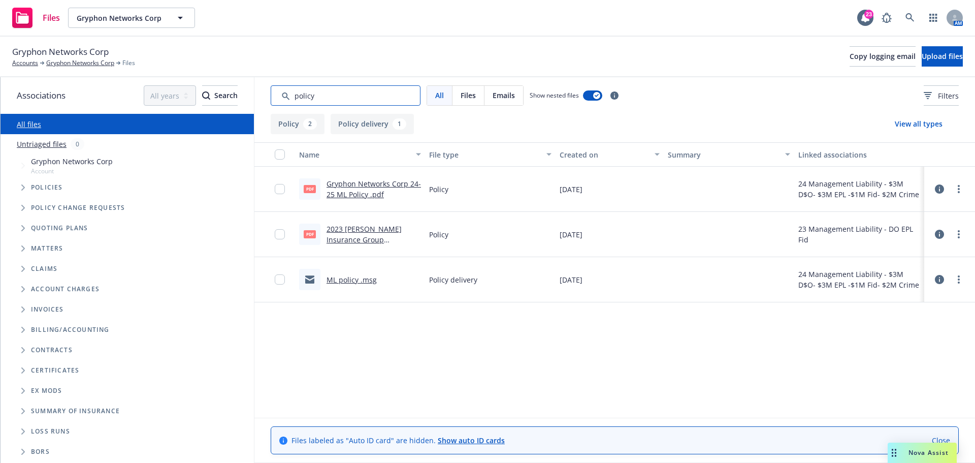
type input "policy"
click at [365, 193] on link "Gryphon Networks Corp 24-25 ML Policy .pdf" at bounding box center [374, 189] width 94 height 20
click at [23, 189] on icon "Tree Example" at bounding box center [23, 187] width 4 height 6
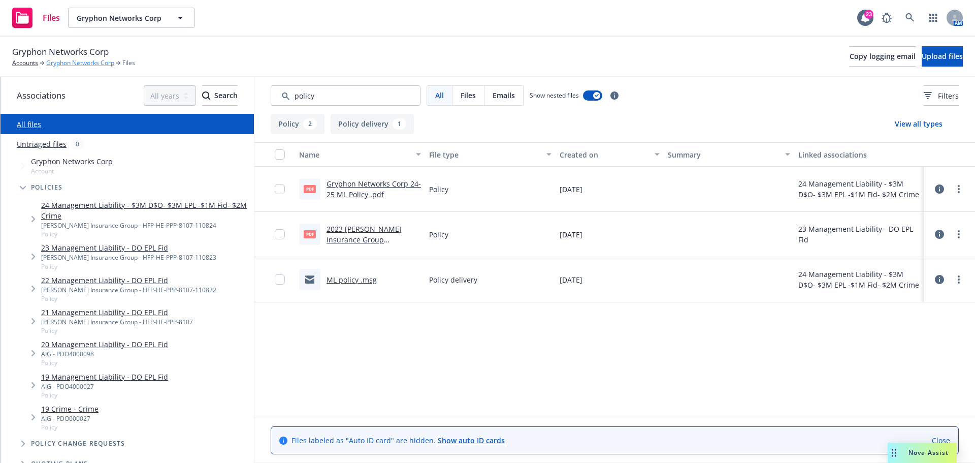
click at [72, 62] on link "Gryphon Networks Corp" at bounding box center [80, 62] width 68 height 9
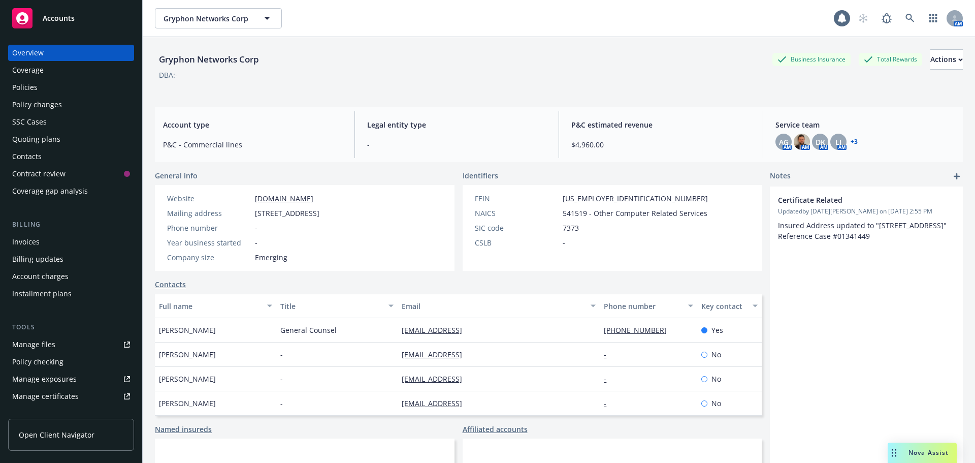
click at [29, 139] on div "Quoting plans" at bounding box center [36, 139] width 48 height 16
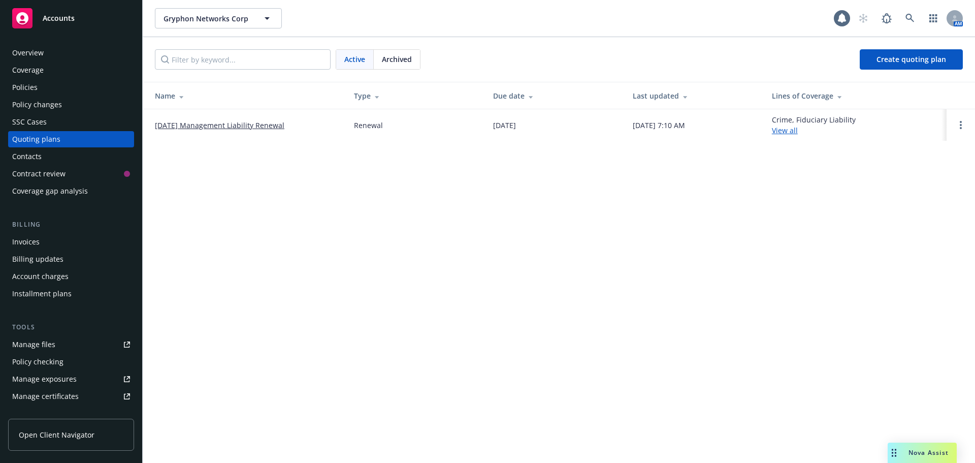
click at [274, 127] on link "[DATE] Management Liability Renewal" at bounding box center [220, 125] width 130 height 11
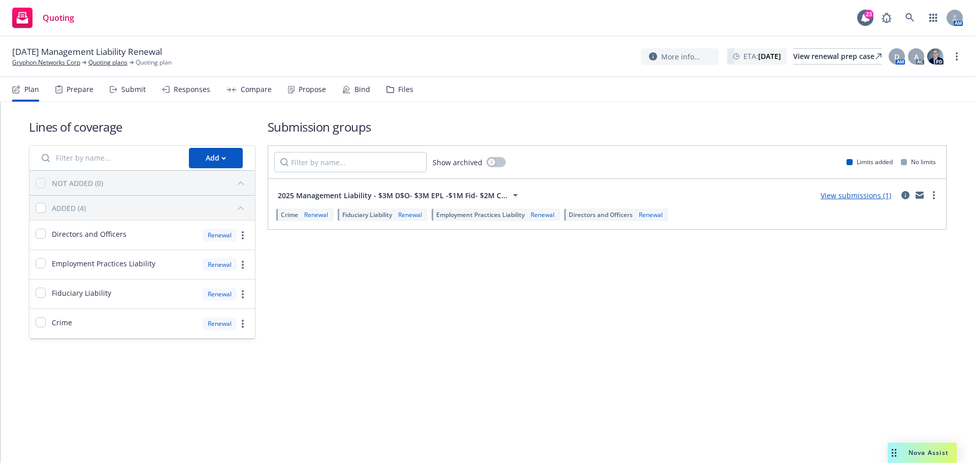
click at [402, 85] on div "Files" at bounding box center [405, 89] width 15 height 8
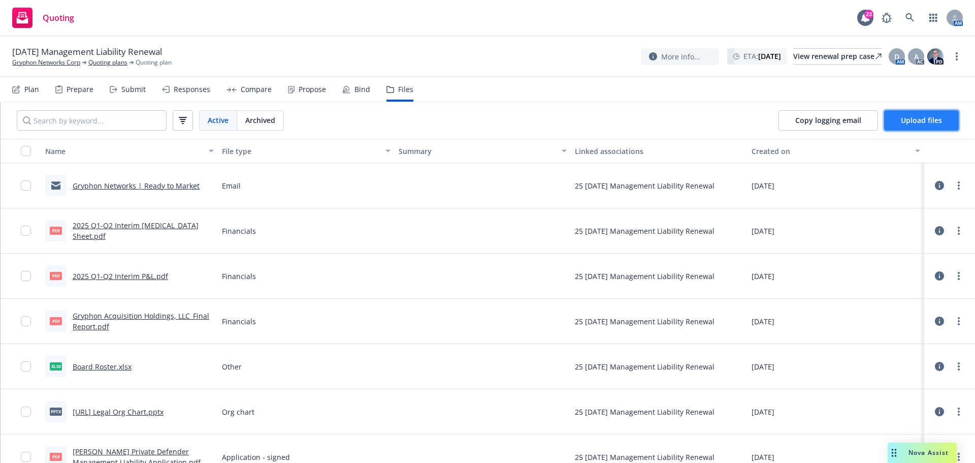
click at [922, 123] on span "Upload files" at bounding box center [921, 120] width 41 height 10
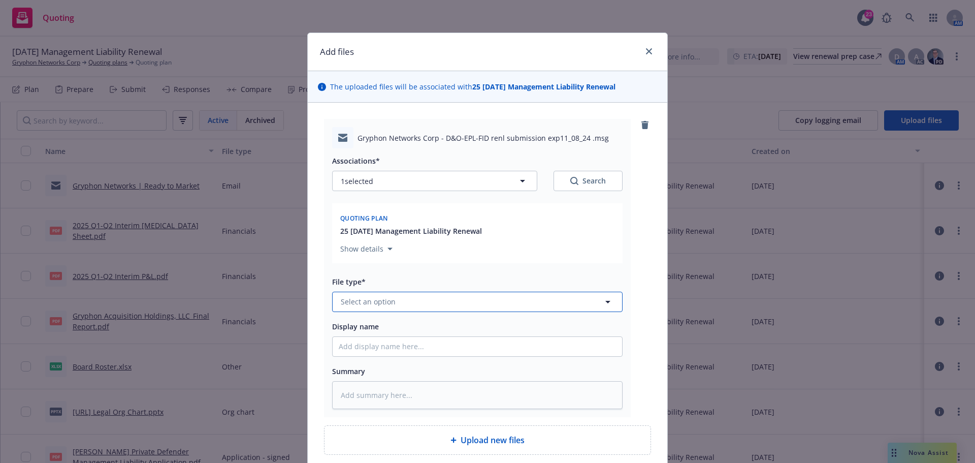
click at [364, 302] on span "Select an option" at bounding box center [368, 301] width 55 height 11
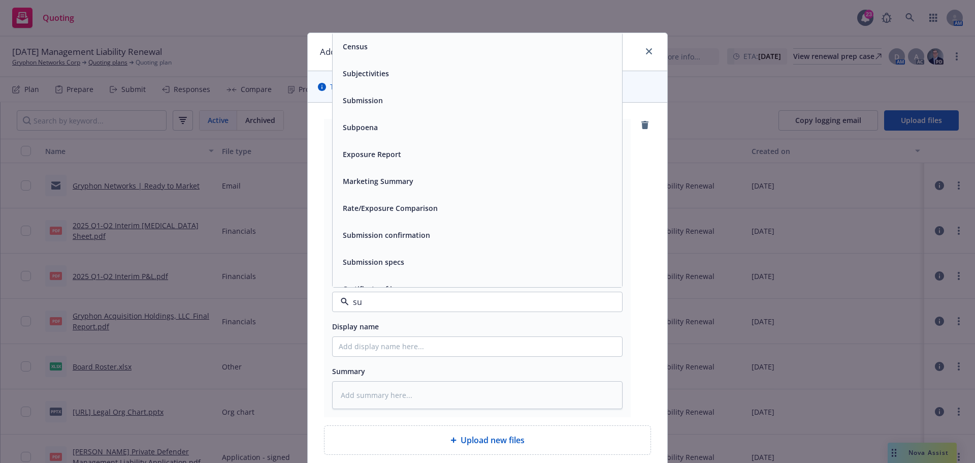
type input "sub"
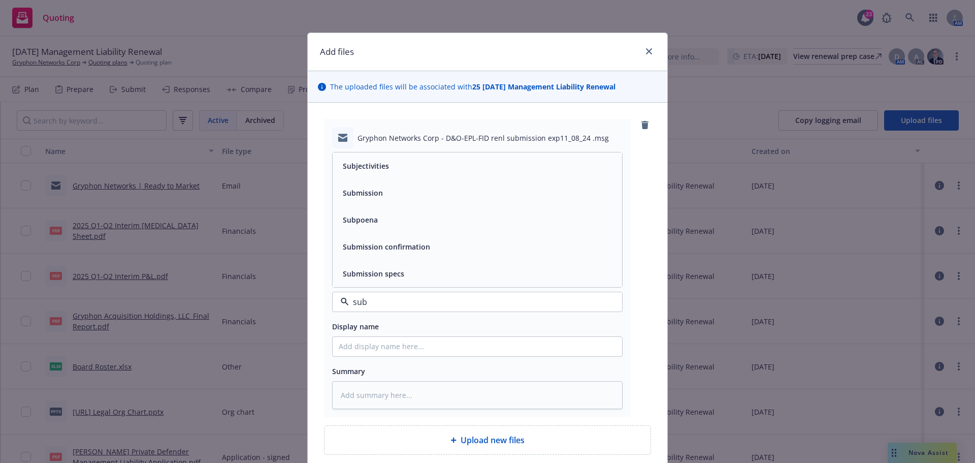
click at [372, 189] on span "Submission" at bounding box center [363, 192] width 40 height 11
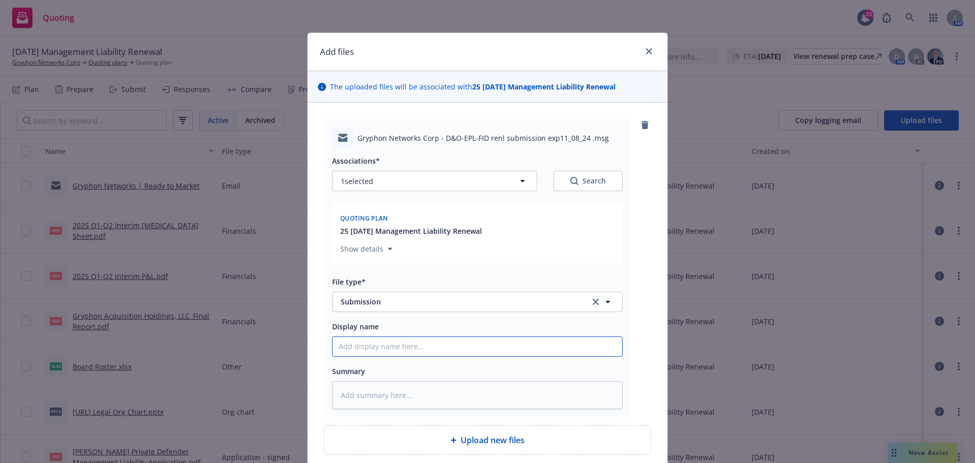
click at [385, 345] on input "Display name" at bounding box center [478, 346] width 290 height 19
type textarea "x"
type input "2"
type textarea "x"
type input "25"
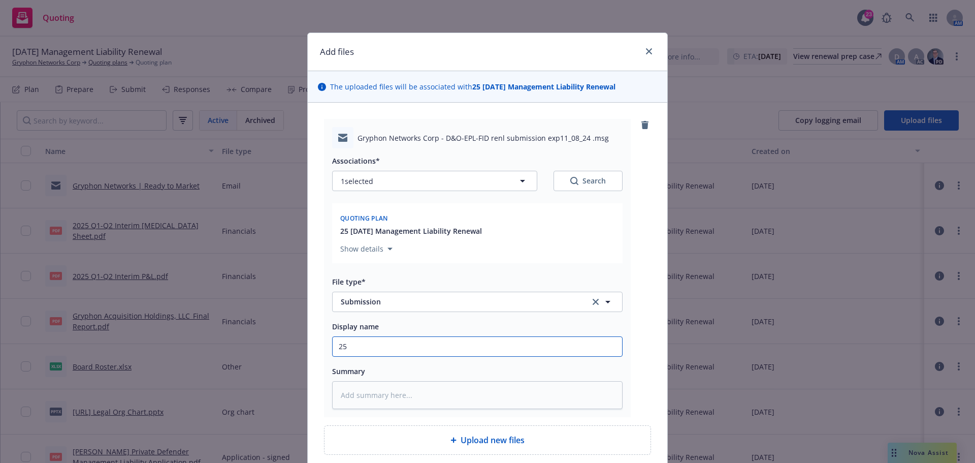
type textarea "x"
type input "25-"
type textarea "x"
type input "25-2"
type textarea "x"
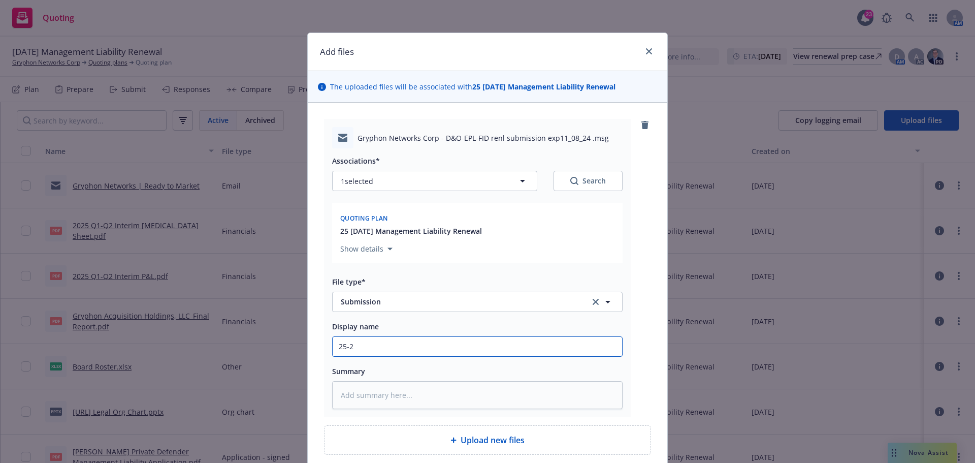
type input "25-26"
type textarea "x"
type input "25-26"
type textarea "x"
type input "25-26 R"
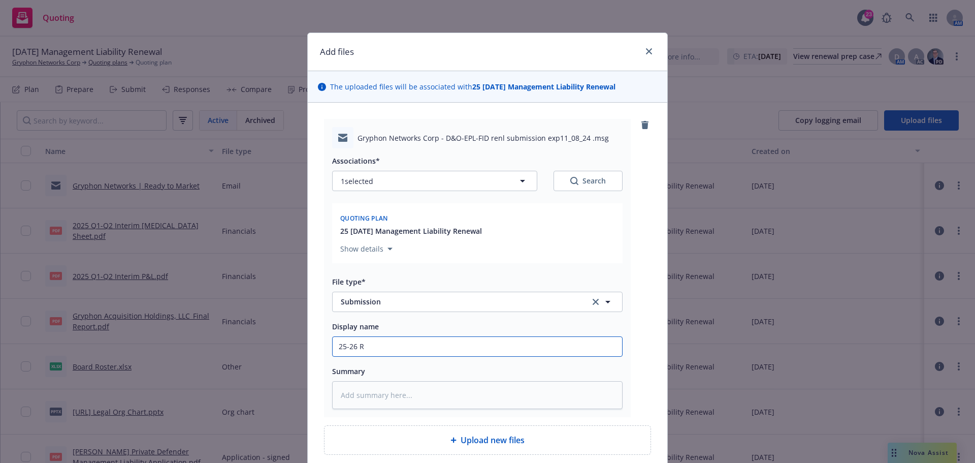
type textarea "x"
type input "25-26 RT"
type textarea "x"
type input "25-26 RT"
paste input "Gryphon Networks Corp - D&O-EPL-FID renl submission exp11/08/24"
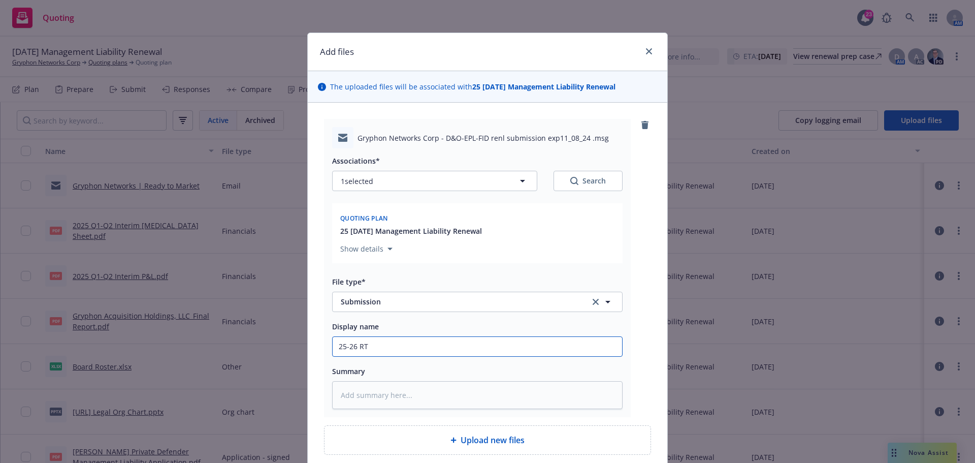
type textarea "x"
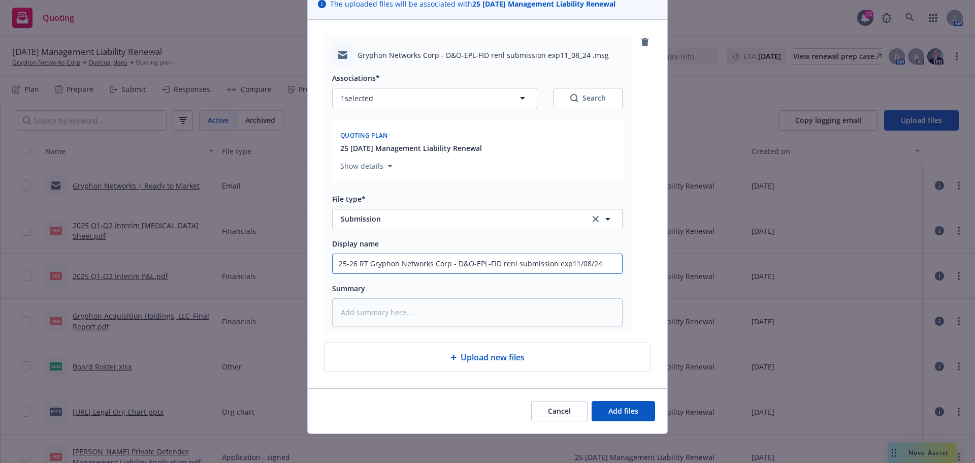
scroll to position [86, 0]
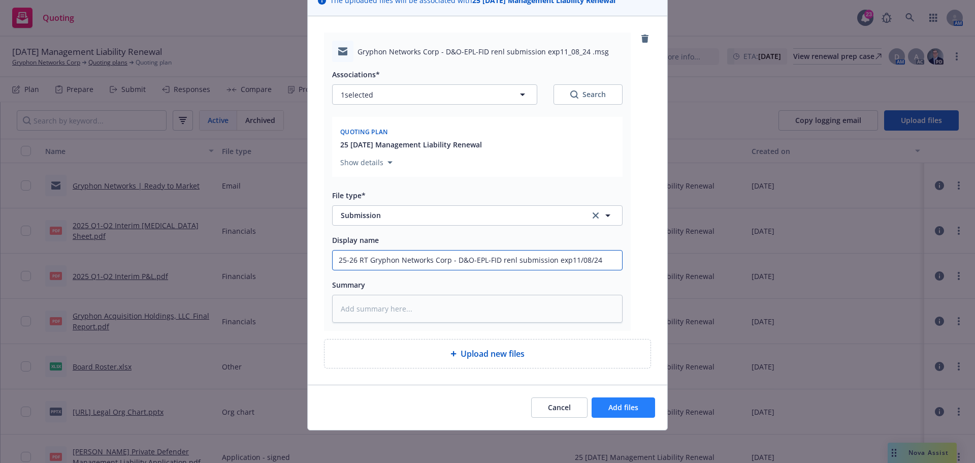
type input "25-26 RT Gryphon Networks Corp - D&O-EPL-FID renl submission exp11/08/24"
click at [628, 407] on span "Add files" at bounding box center [624, 407] width 30 height 10
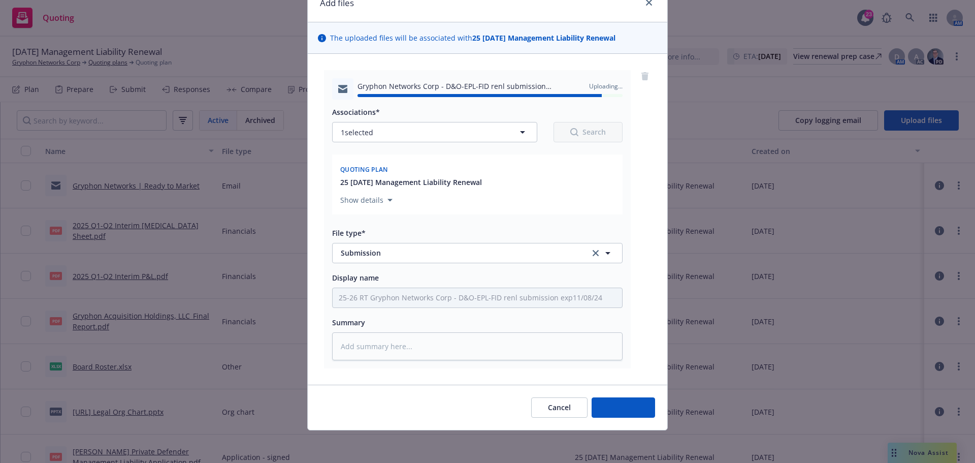
type textarea "x"
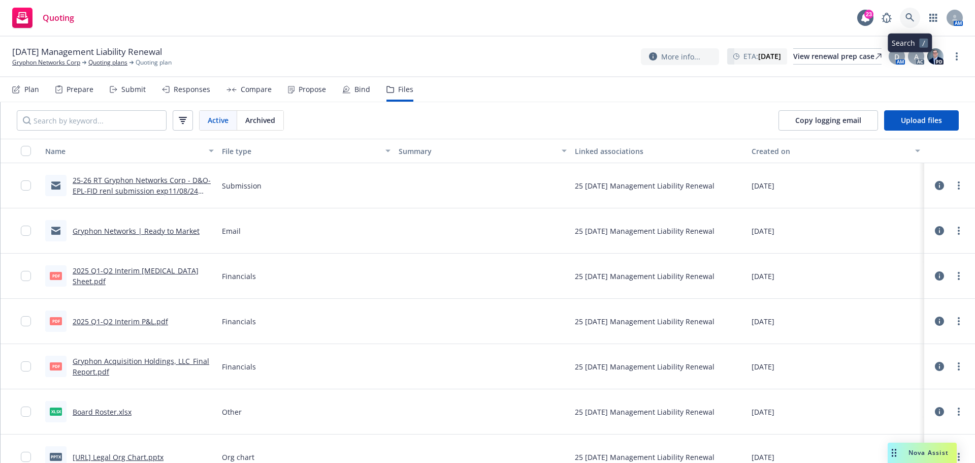
click at [911, 16] on icon at bounding box center [910, 17] width 9 height 9
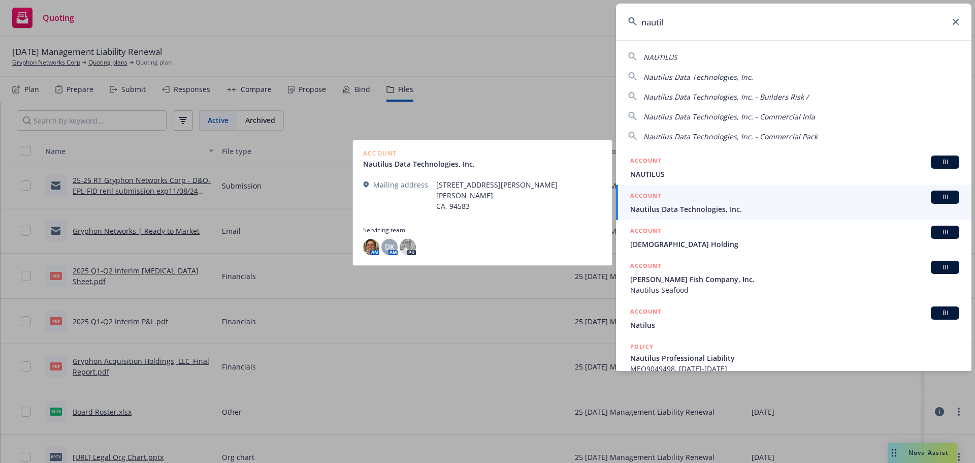
type input "nautil"
click at [678, 206] on span "Nautilus Data Technologies, Inc." at bounding box center [794, 209] width 329 height 11
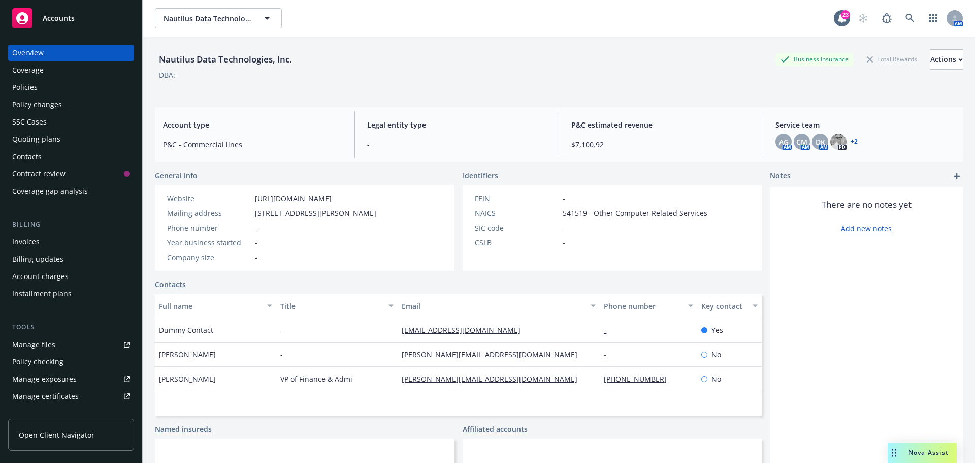
click at [25, 137] on div "Quoting plans" at bounding box center [36, 139] width 48 height 16
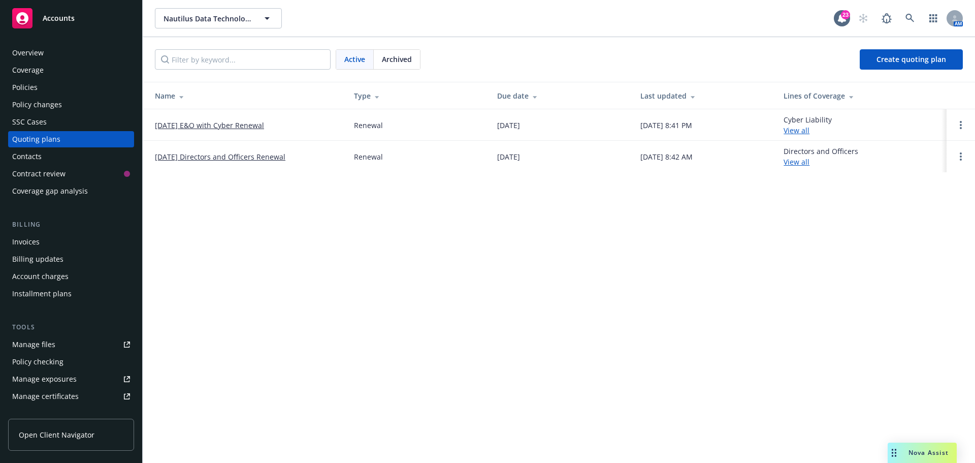
click at [204, 156] on link "[DATE] Directors and Officers Renewal" at bounding box center [220, 156] width 131 height 11
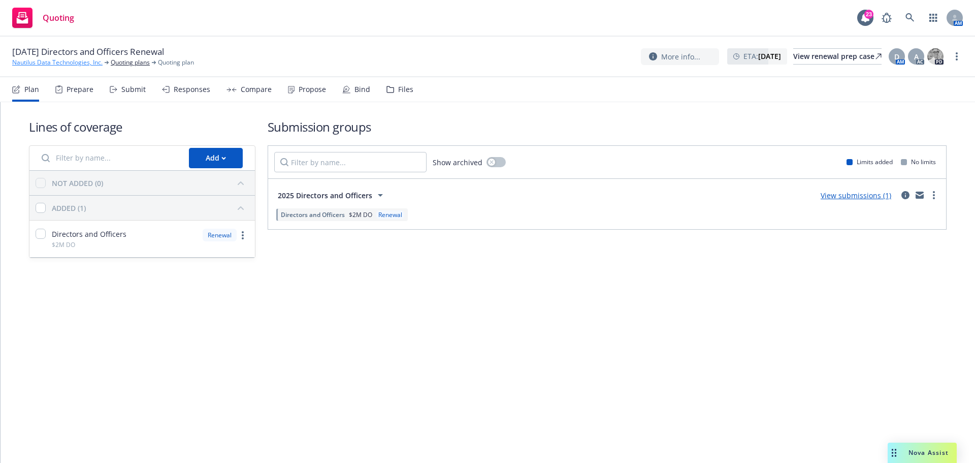
click at [43, 61] on link "Nautilus Data Technologies, Inc." at bounding box center [57, 62] width 90 height 9
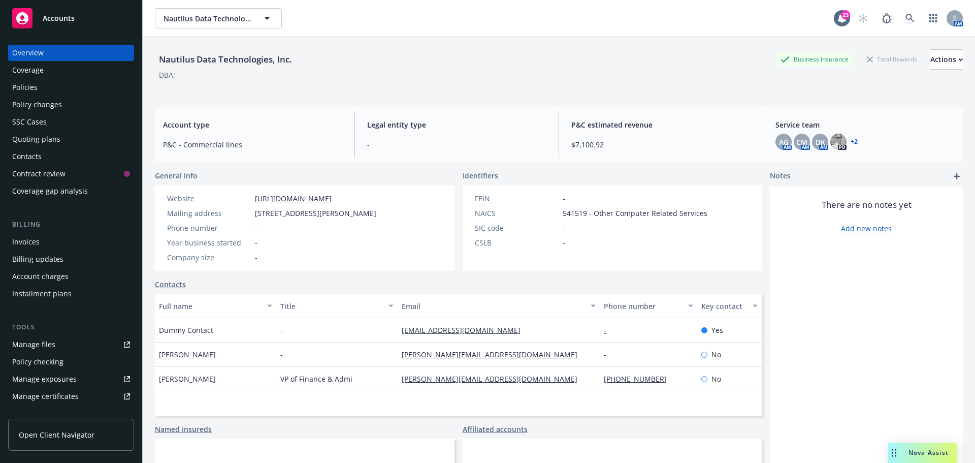
click at [33, 90] on div "Policies" at bounding box center [24, 87] width 25 height 16
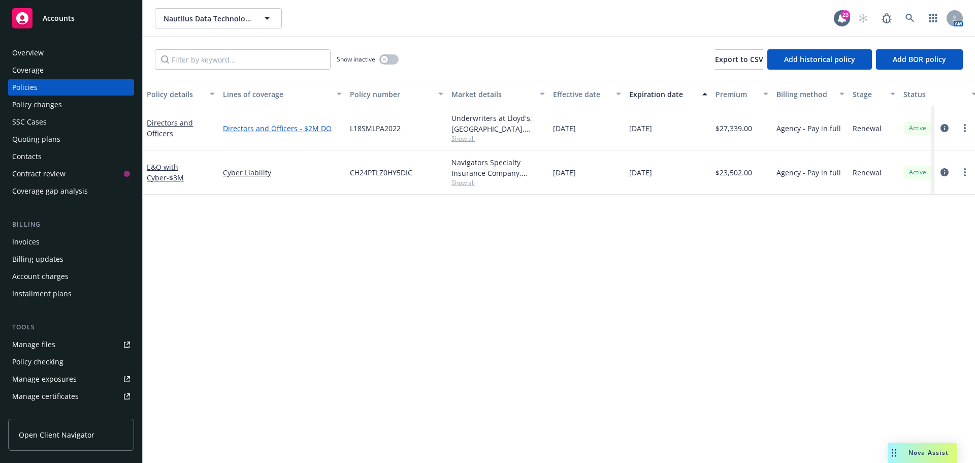
click at [252, 127] on link "Directors and Officers - $2M DO" at bounding box center [282, 128] width 119 height 11
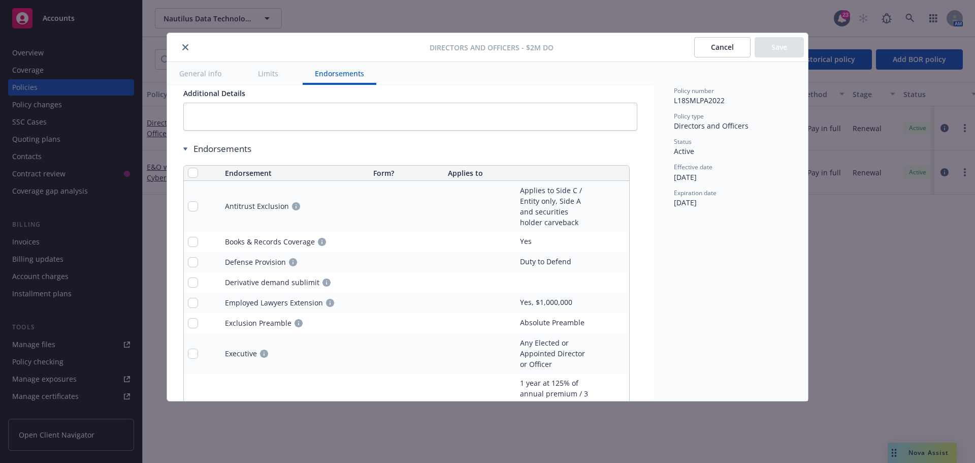
scroll to position [808, 0]
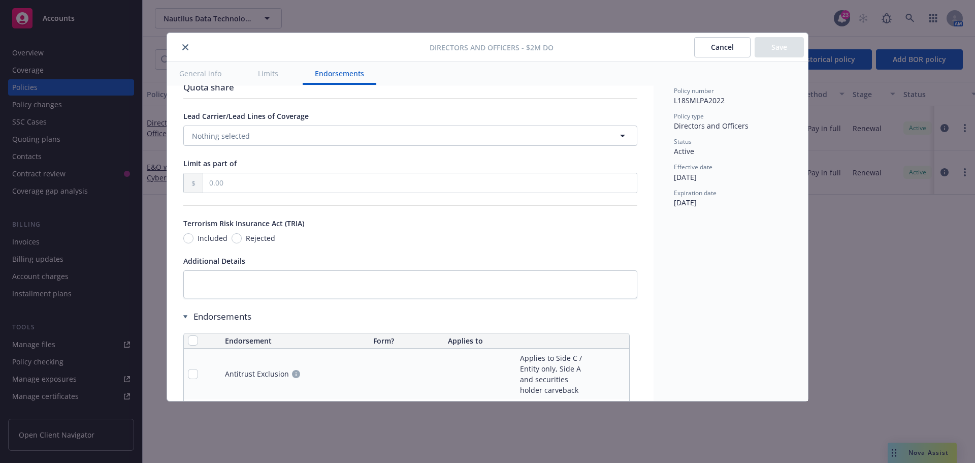
drag, startPoint x: 719, startPoint y: 42, endPoint x: 713, endPoint y: 44, distance: 6.3
click at [718, 42] on button "Cancel" at bounding box center [722, 47] width 56 height 20
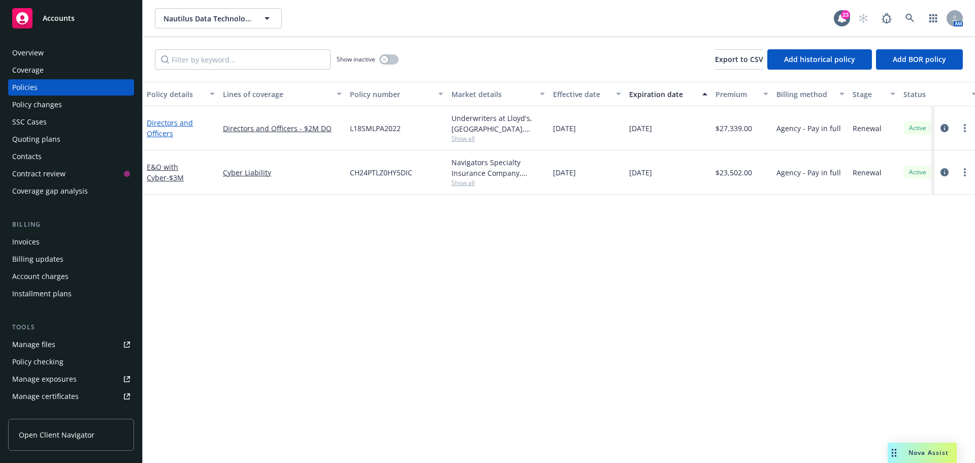
click at [158, 120] on link "Directors and Officers" at bounding box center [170, 128] width 46 height 20
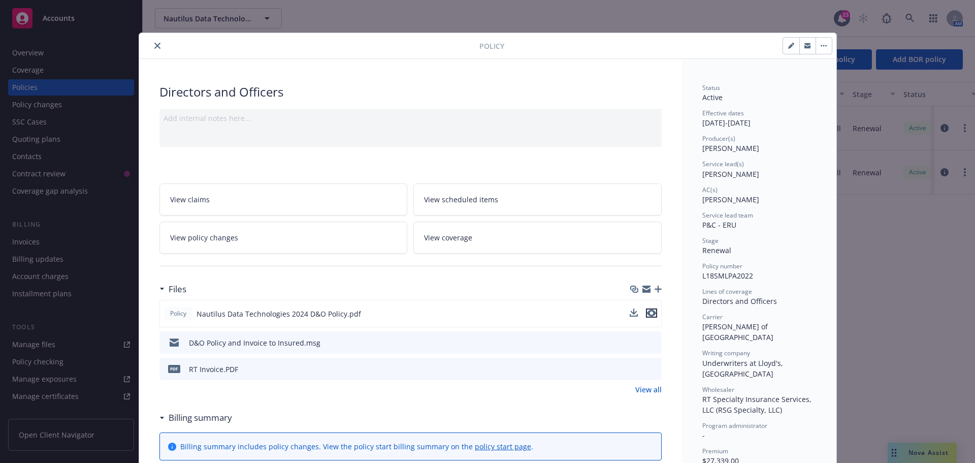
click at [648, 314] on icon "preview file" at bounding box center [651, 312] width 9 height 7
click at [156, 44] on button "close" at bounding box center [157, 46] width 12 height 12
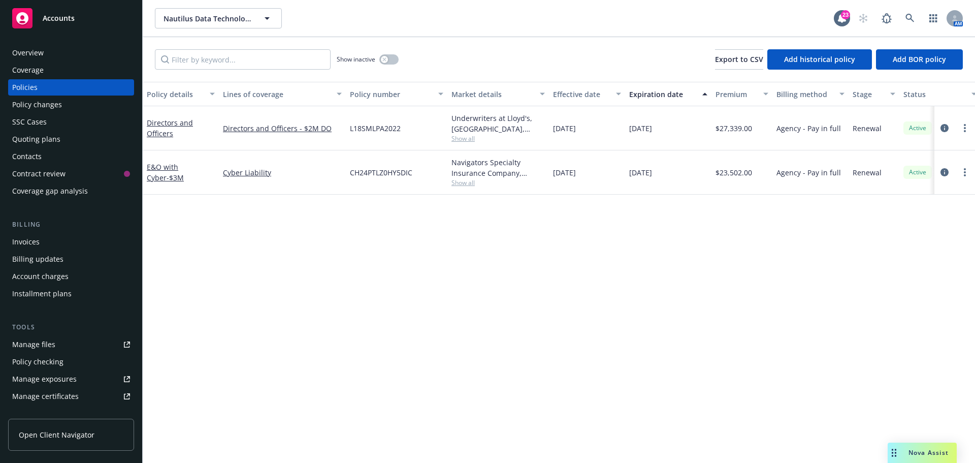
click at [42, 344] on div "Manage files" at bounding box center [33, 344] width 43 height 16
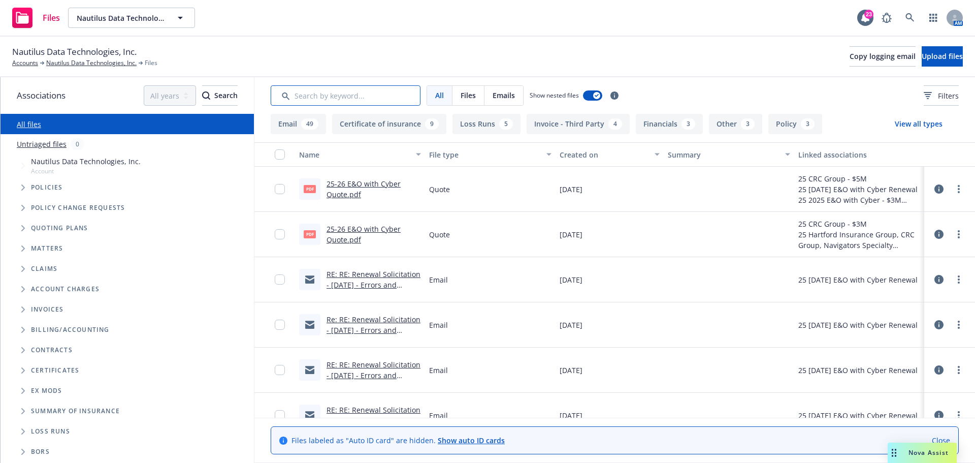
click at [316, 94] on input "Search by keyword..." at bounding box center [346, 95] width 150 height 20
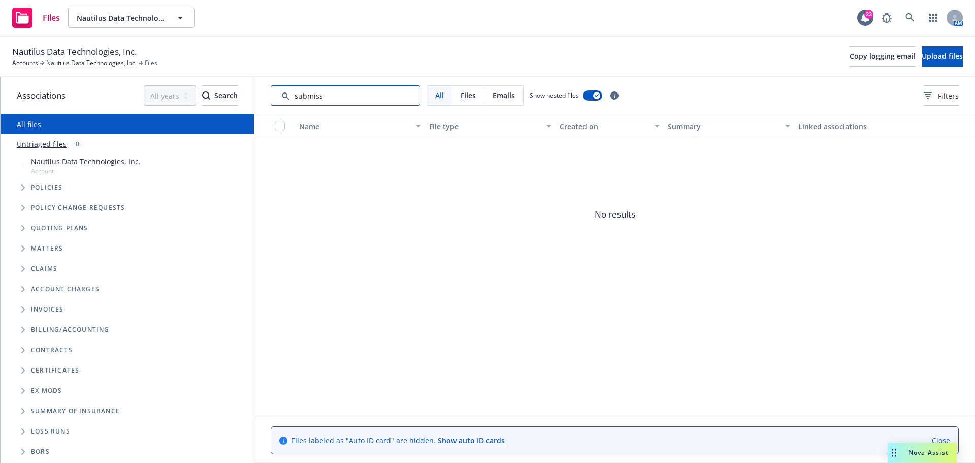
drag, startPoint x: 334, startPoint y: 91, endPoint x: 285, endPoint y: 94, distance: 48.4
click at [285, 94] on input "Search by keyword..." at bounding box center [346, 95] width 150 height 20
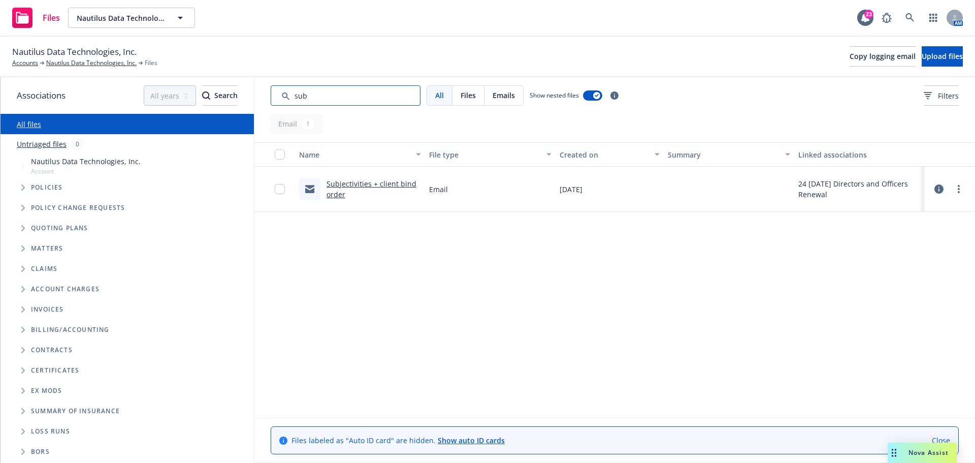
type input "sub"
click at [23, 185] on icon "Tree Example" at bounding box center [23, 187] width 4 height 6
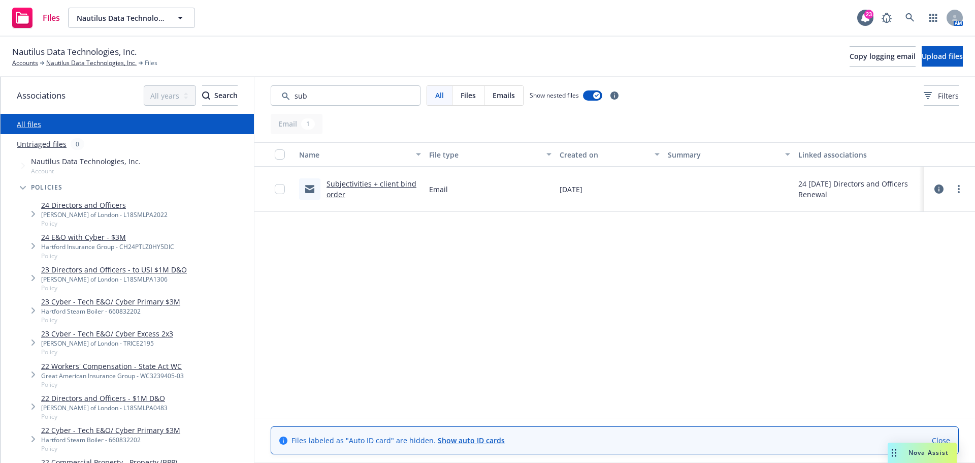
click at [60, 204] on link "24 Directors and Officers" at bounding box center [104, 205] width 126 height 11
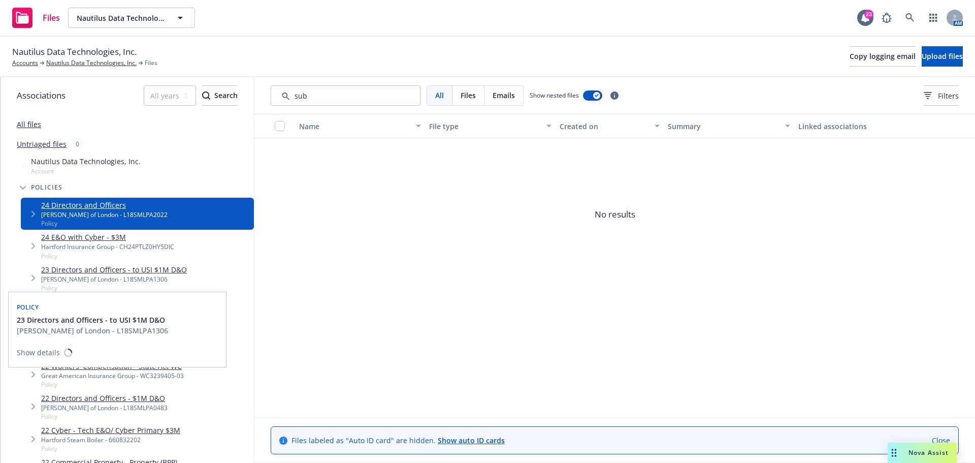
click at [97, 267] on link "23 Directors and Officers - to USI $1M D&O" at bounding box center [114, 269] width 146 height 11
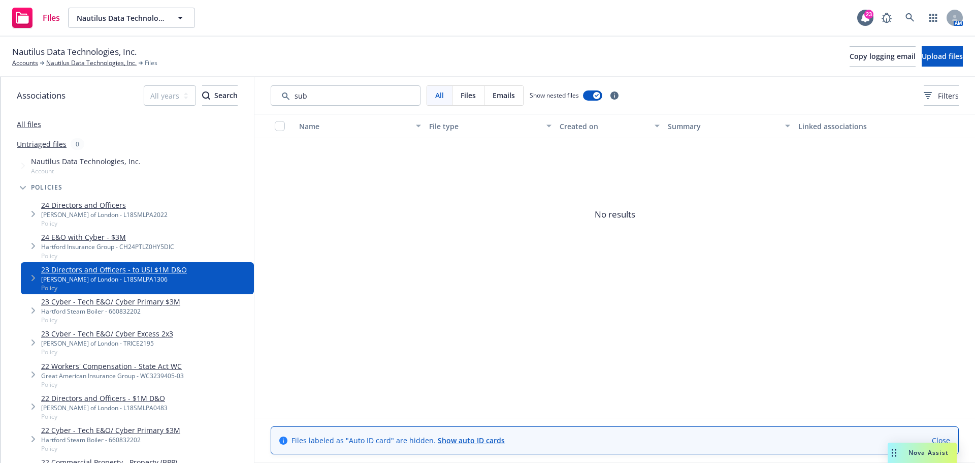
click at [66, 205] on link "24 Directors and Officers" at bounding box center [104, 205] width 126 height 11
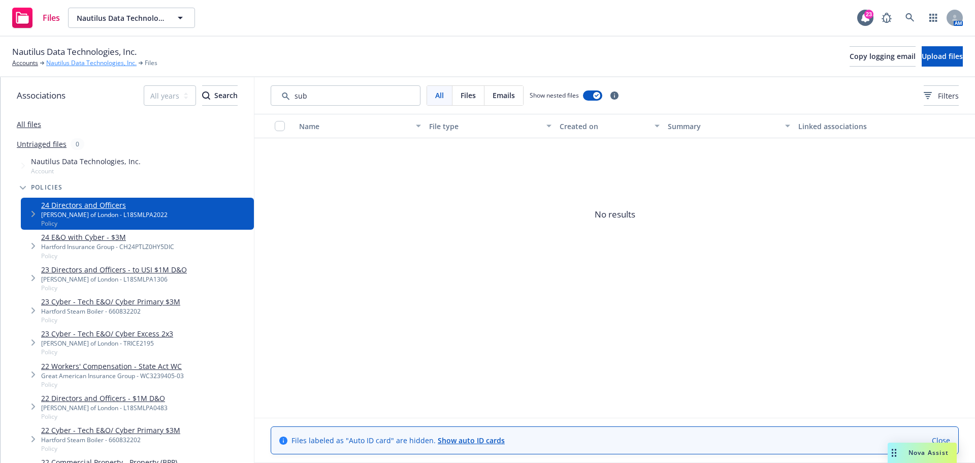
click at [58, 61] on link "Nautilus Data Technologies, Inc." at bounding box center [91, 62] width 90 height 9
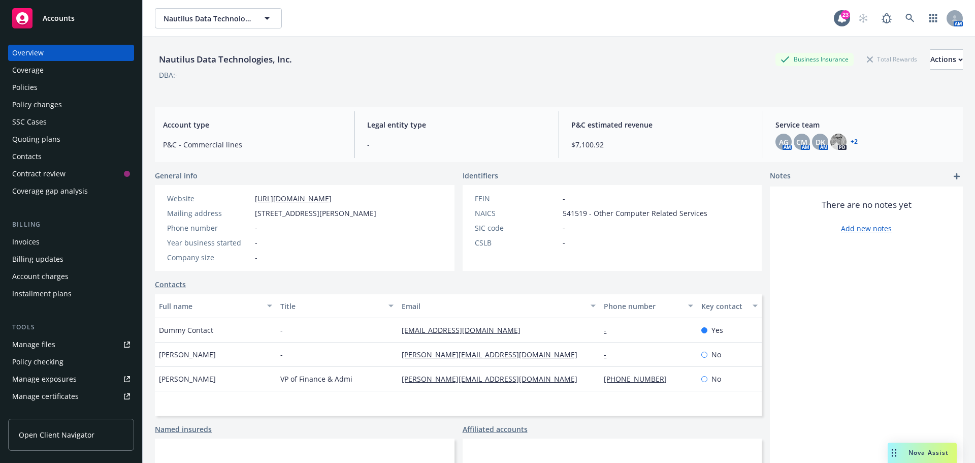
click at [41, 139] on div "Quoting plans" at bounding box center [36, 139] width 48 height 16
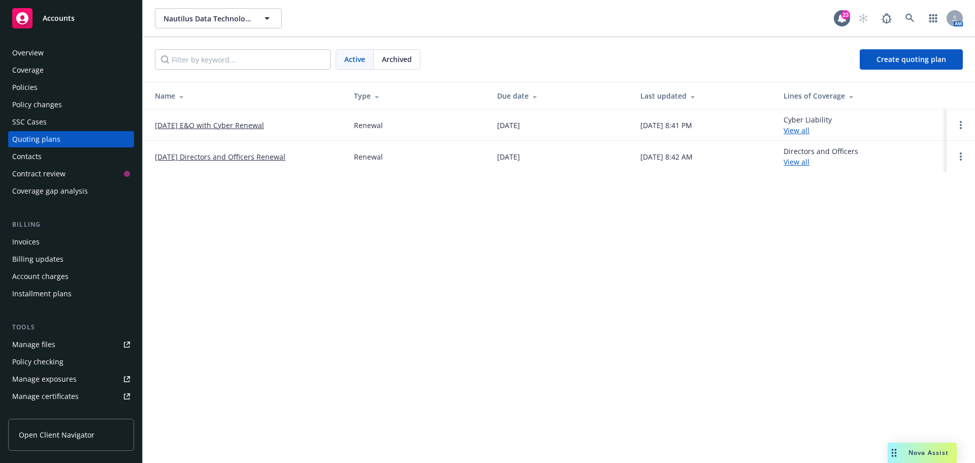
click at [251, 155] on link "[DATE] Directors and Officers Renewal" at bounding box center [220, 156] width 131 height 11
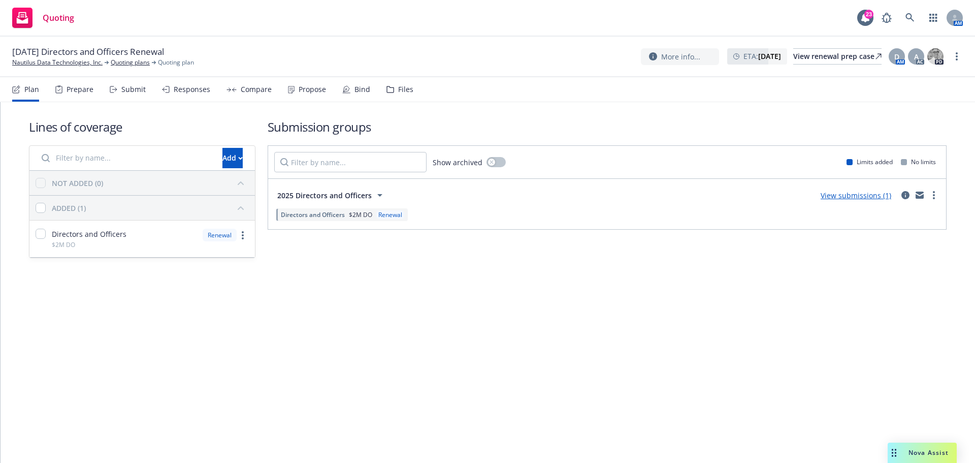
click at [398, 87] on div "Files" at bounding box center [405, 89] width 15 height 8
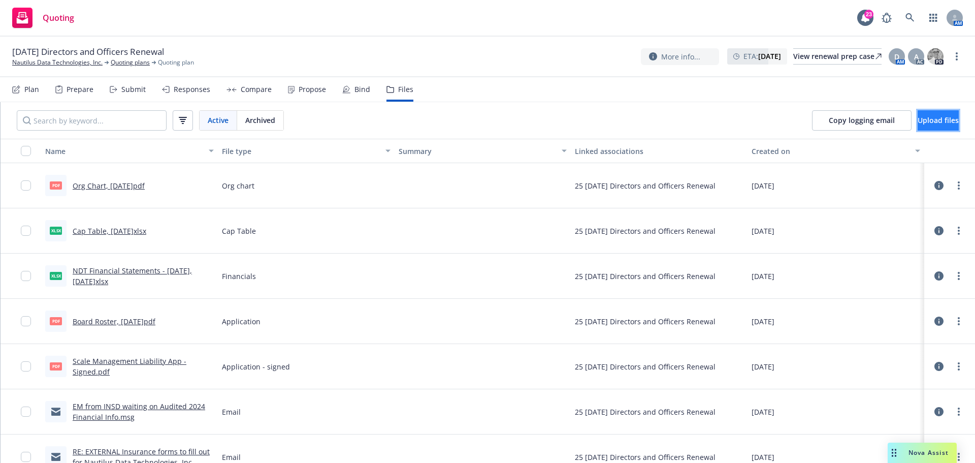
click at [926, 121] on span "Upload files" at bounding box center [938, 120] width 41 height 10
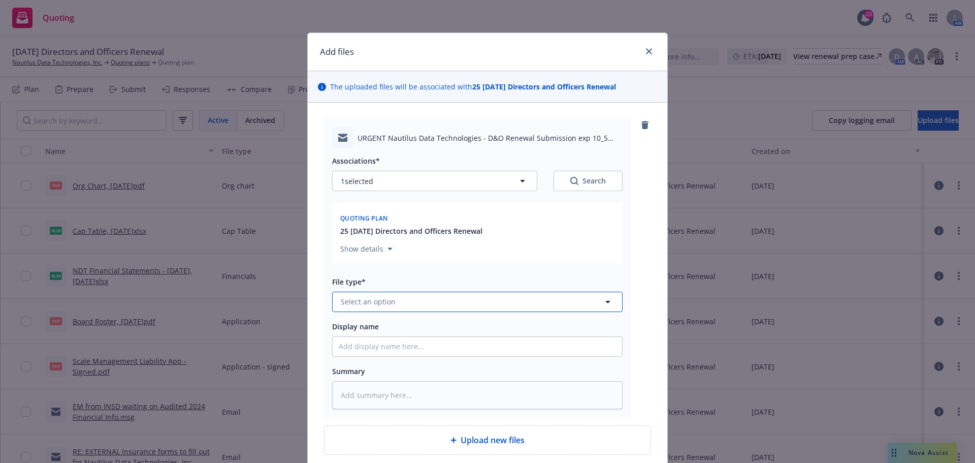
click at [374, 302] on span "Select an option" at bounding box center [368, 301] width 55 height 11
type input "submiss"
click at [414, 226] on div "Submission" at bounding box center [477, 219] width 277 height 15
click at [380, 350] on input "Display name" at bounding box center [478, 346] width 290 height 19
paste input "Nautilus Data Technologies - D&O Renewal Submission exp 10/5 (quotes ASAP)"
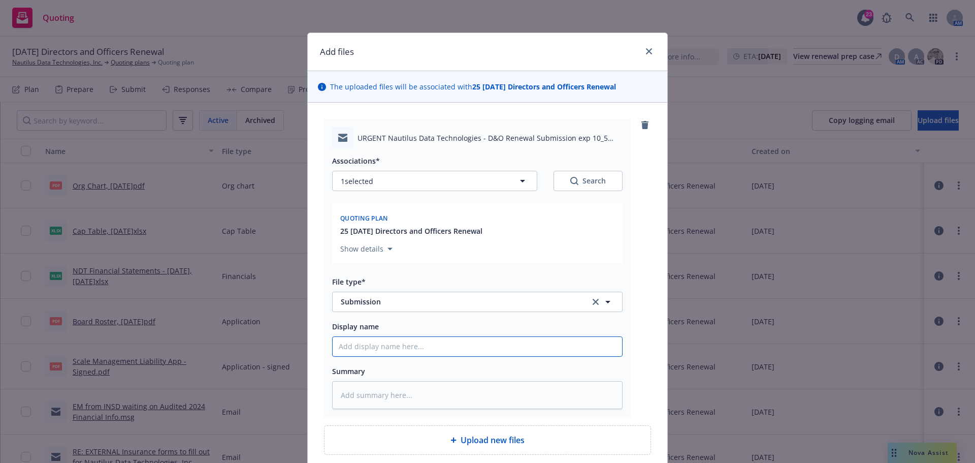
type textarea "x"
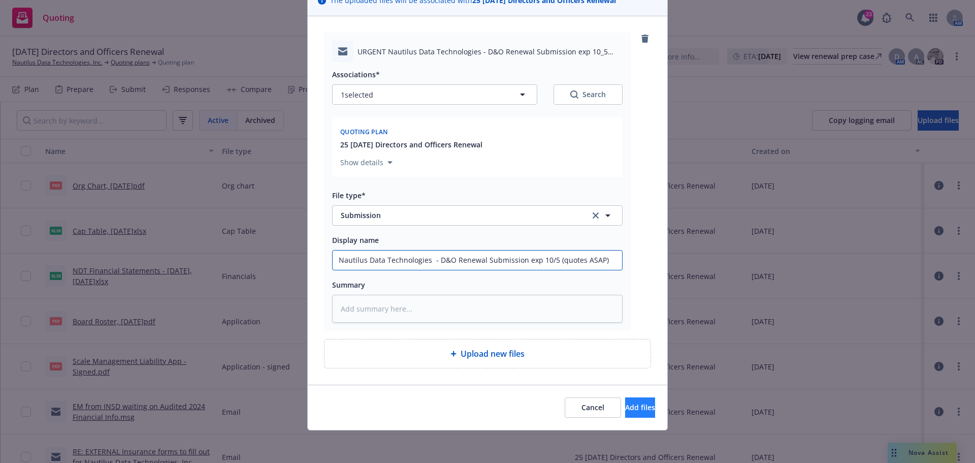
type input "Nautilus Data Technologies - D&O Renewal Submission exp 10/5 (quotes ASAP)"
click at [625, 409] on span "Add files" at bounding box center [640, 407] width 30 height 10
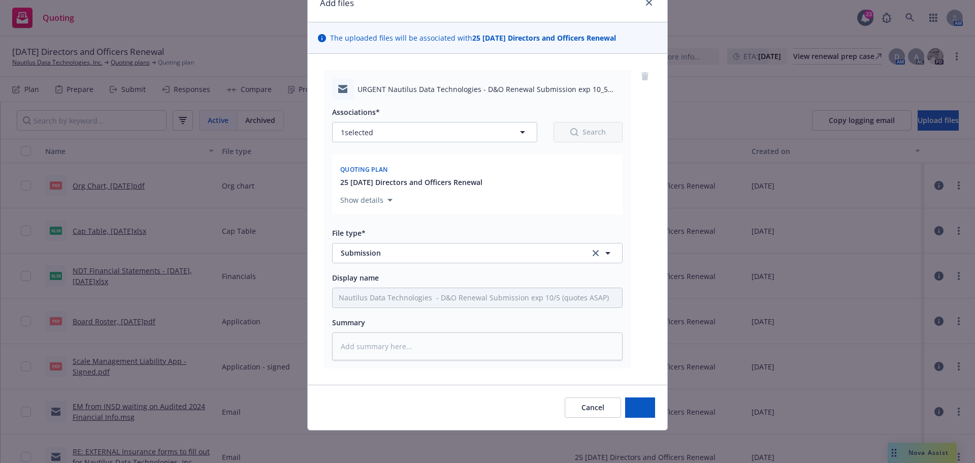
scroll to position [49, 0]
type textarea "x"
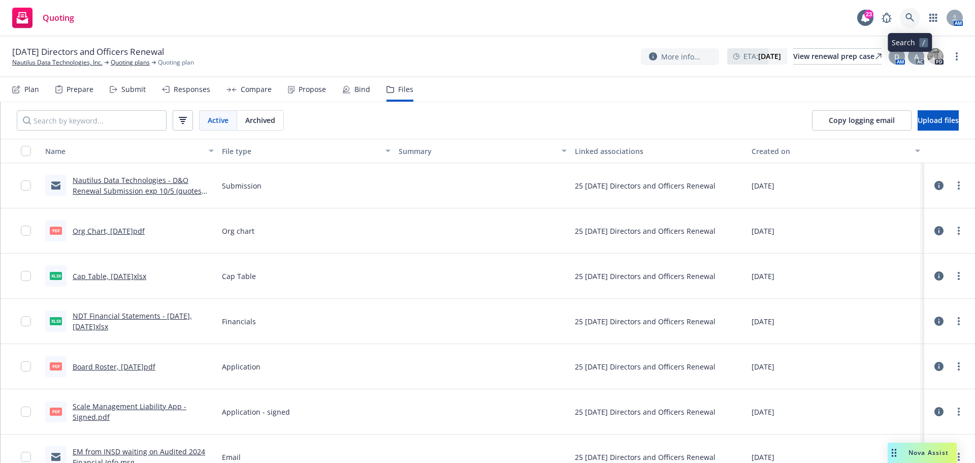
click at [911, 17] on icon at bounding box center [910, 17] width 9 height 9
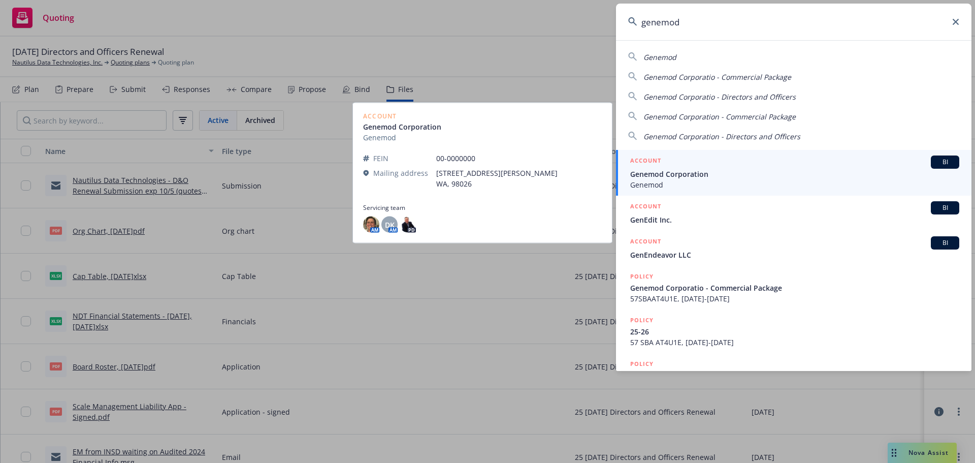
type input "genemod"
click at [685, 176] on span "Genemod Corporation" at bounding box center [794, 174] width 329 height 11
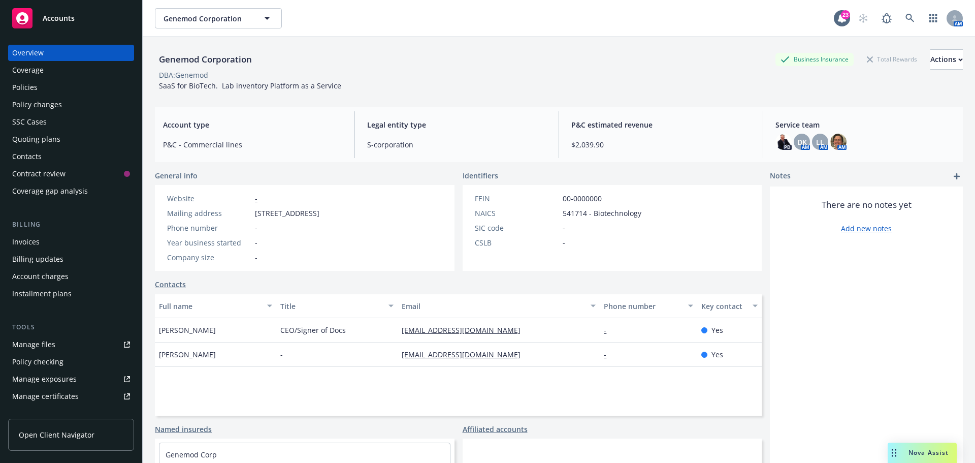
click at [43, 140] on div "Quoting plans" at bounding box center [36, 139] width 48 height 16
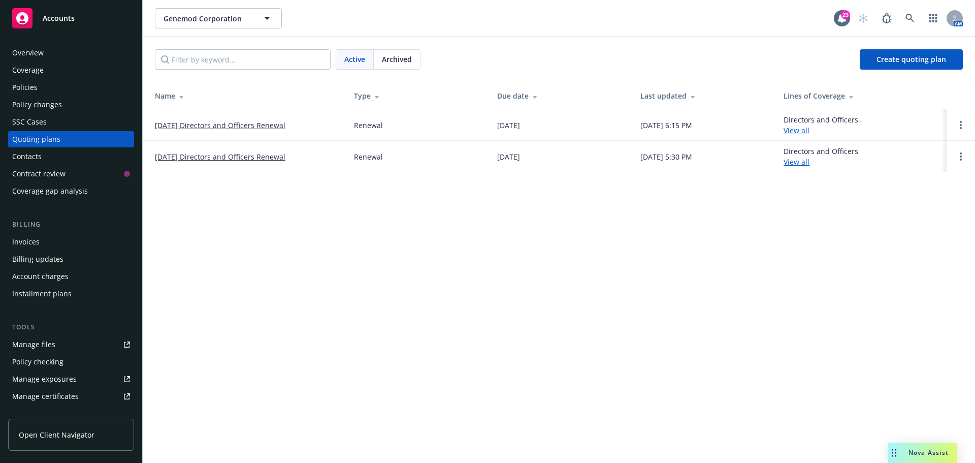
click at [228, 126] on link "[DATE] Directors and Officers Renewal" at bounding box center [220, 125] width 131 height 11
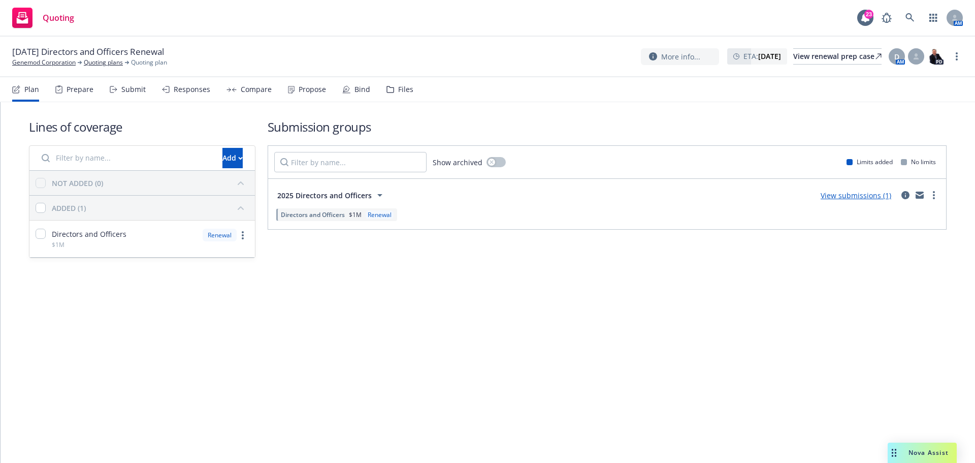
click at [398, 88] on div "Files" at bounding box center [405, 89] width 15 height 8
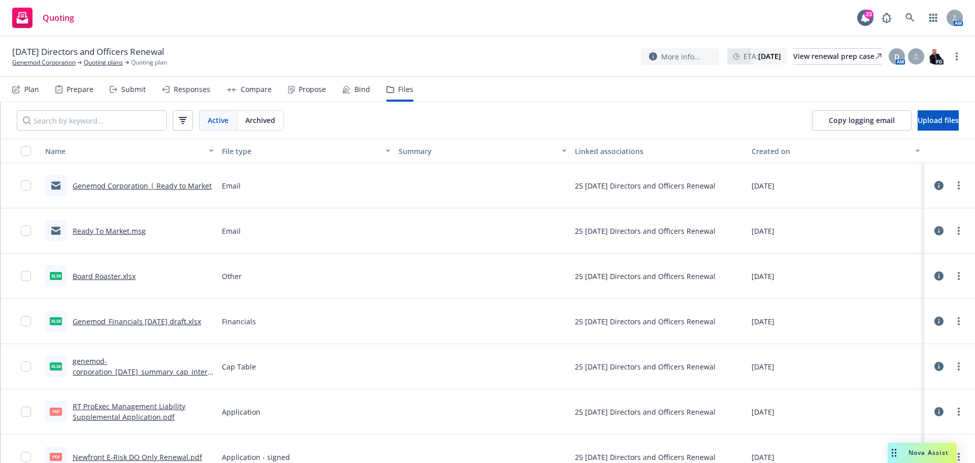
click at [33, 94] on div "Plan" at bounding box center [25, 89] width 27 height 24
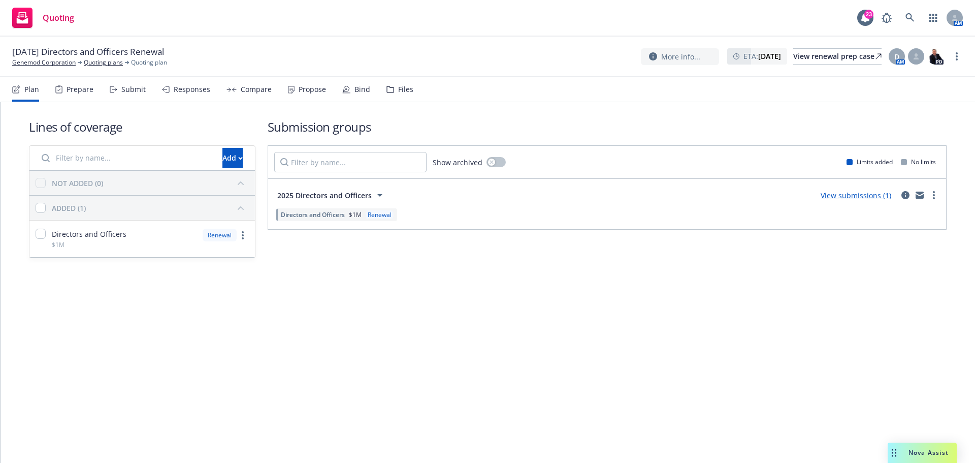
click at [408, 89] on div "Files" at bounding box center [405, 89] width 15 height 8
click at [43, 59] on link "Ditto Technologies Inc." at bounding box center [44, 62] width 64 height 9
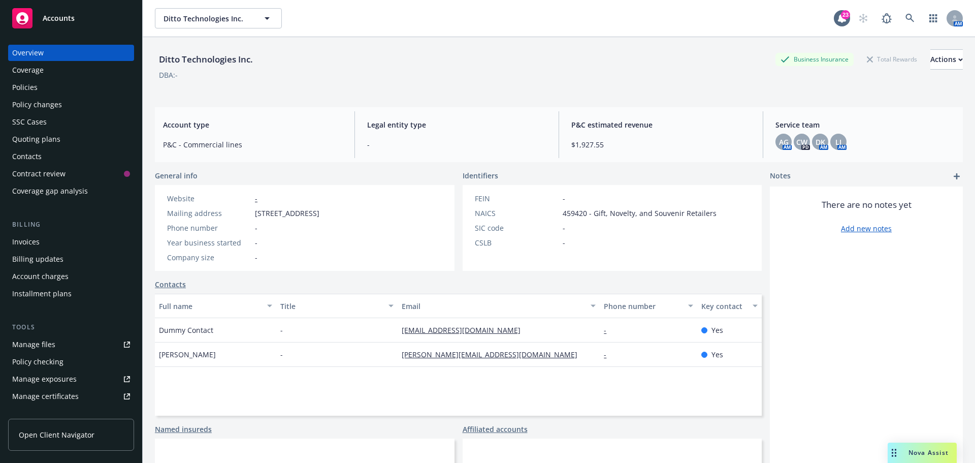
click at [38, 341] on div "Manage files" at bounding box center [33, 344] width 43 height 16
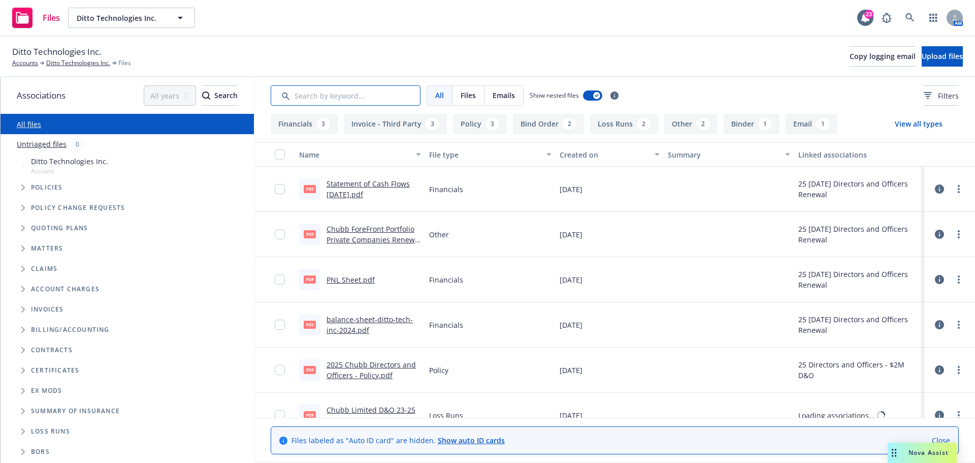
click at [386, 95] on input "Search by keyword..." at bounding box center [346, 95] width 150 height 20
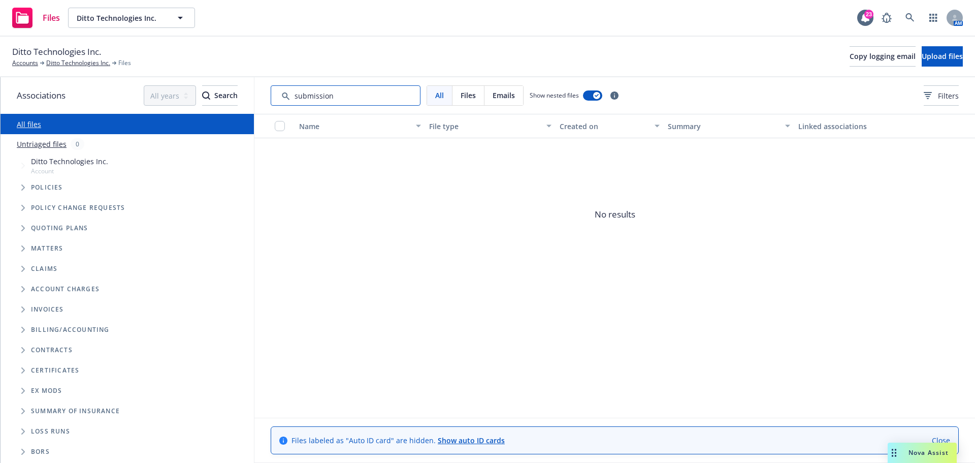
type input "submission"
click at [22, 187] on icon "Tree Example" at bounding box center [23, 187] width 4 height 6
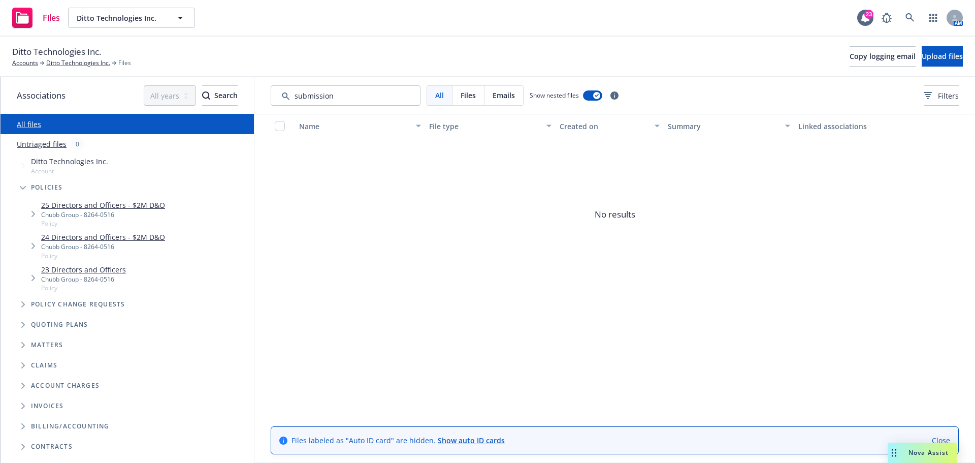
click at [29, 213] on span "Tree Example" at bounding box center [33, 214] width 16 height 16
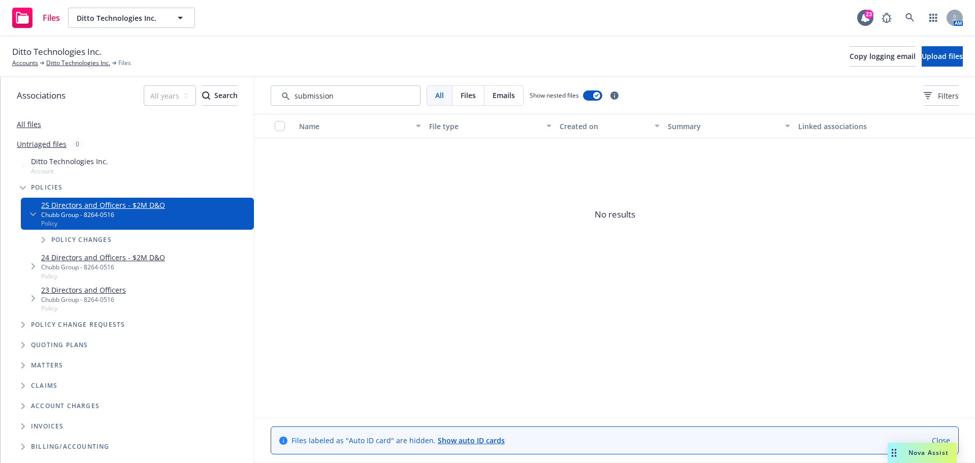
click at [74, 203] on link "25 Directors and Officers - $2M D&O" at bounding box center [103, 205] width 124 height 11
click at [436, 94] on span "All" at bounding box center [439, 95] width 9 height 11
click at [357, 98] on input "Search by keyword..." at bounding box center [346, 95] width 150 height 20
drag, startPoint x: 353, startPoint y: 98, endPoint x: 276, endPoint y: 90, distance: 76.5
click at [276, 90] on input "Search by keyword..." at bounding box center [346, 95] width 150 height 20
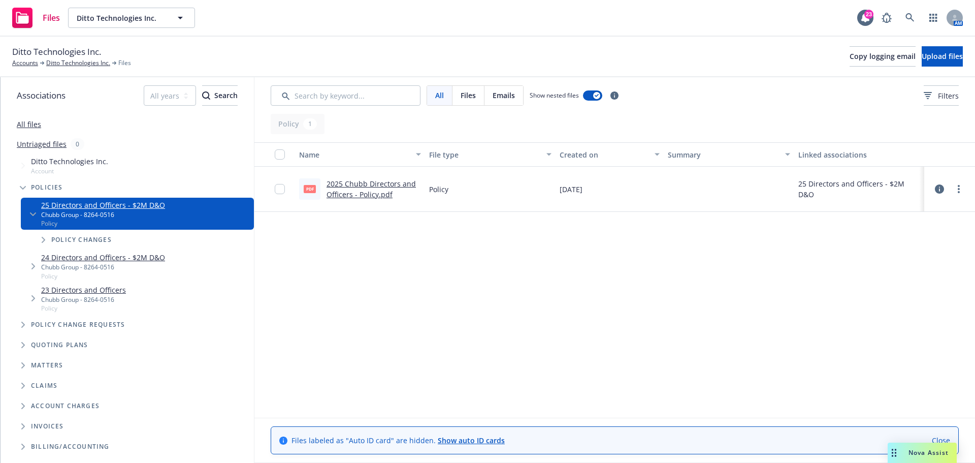
click at [90, 257] on link "24 Directors and Officers - $2M D&O" at bounding box center [103, 257] width 124 height 11
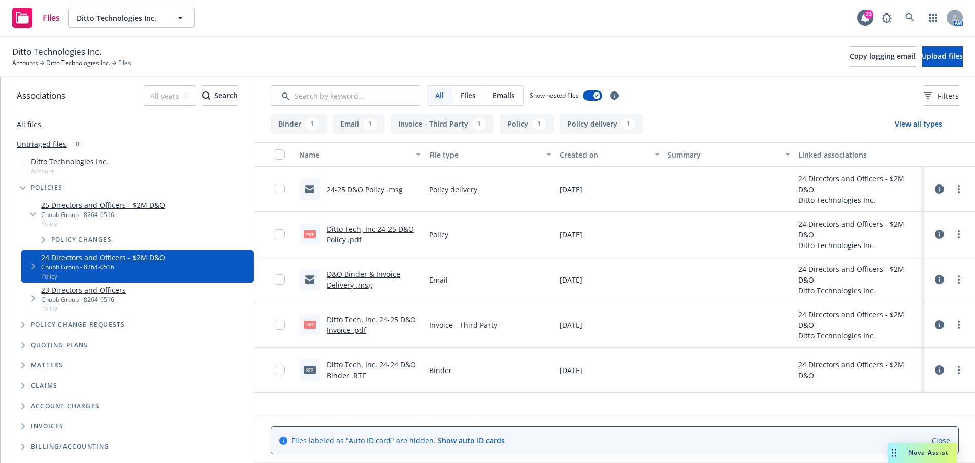
click at [377, 271] on link "D&O Binder & Invoice Delivery .msg" at bounding box center [364, 279] width 74 height 20
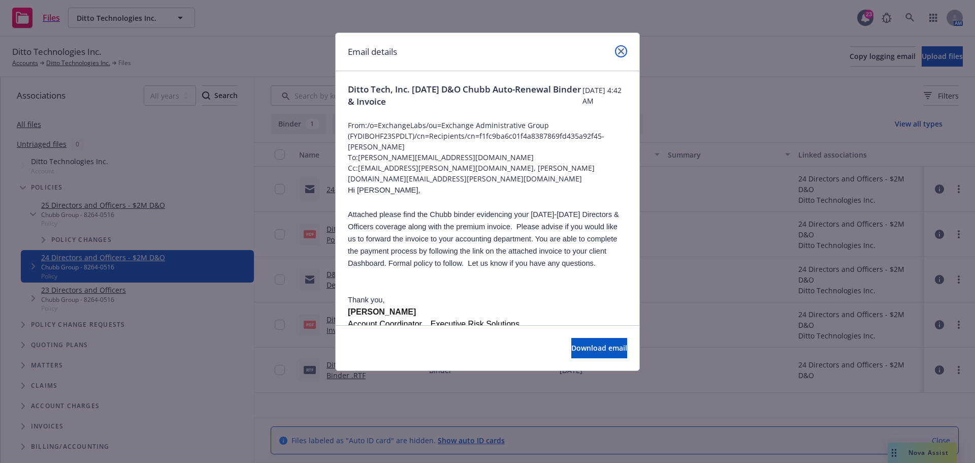
click at [622, 52] on icon "close" at bounding box center [621, 51] width 6 height 6
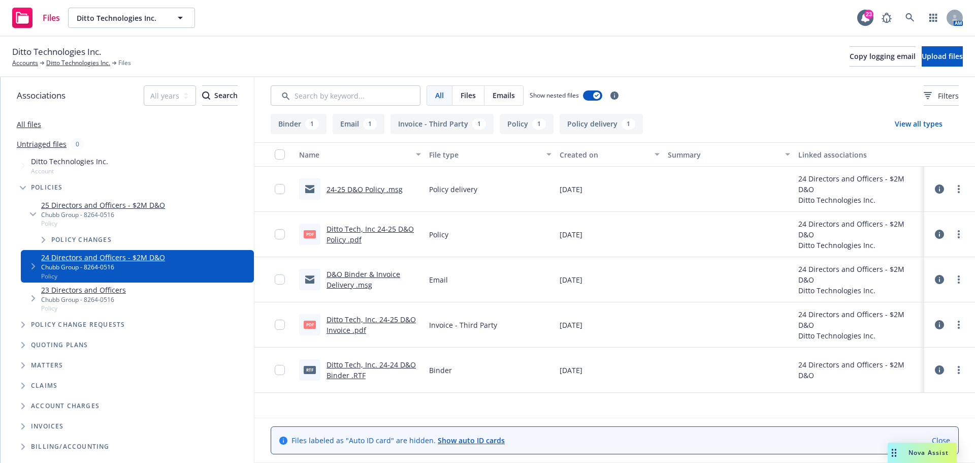
click at [359, 187] on link "24-25 D&O Policy .msg" at bounding box center [365, 189] width 76 height 10
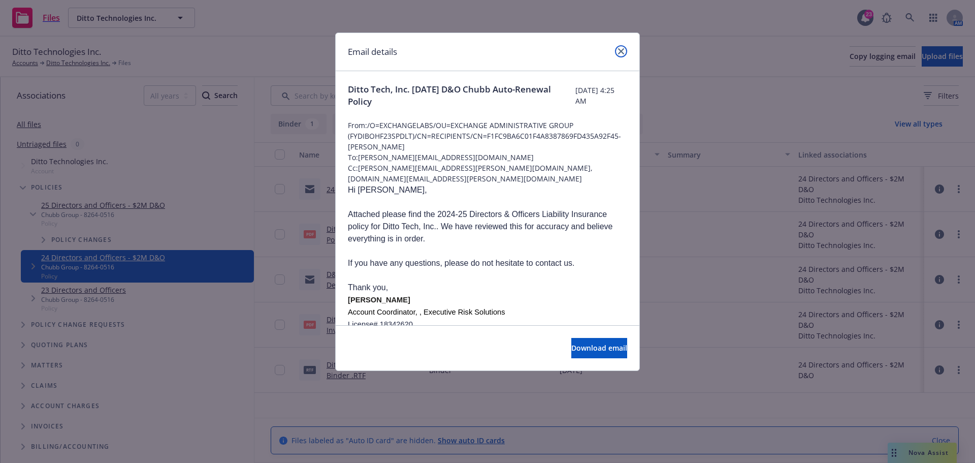
click at [626, 48] on link "close" at bounding box center [621, 51] width 12 height 12
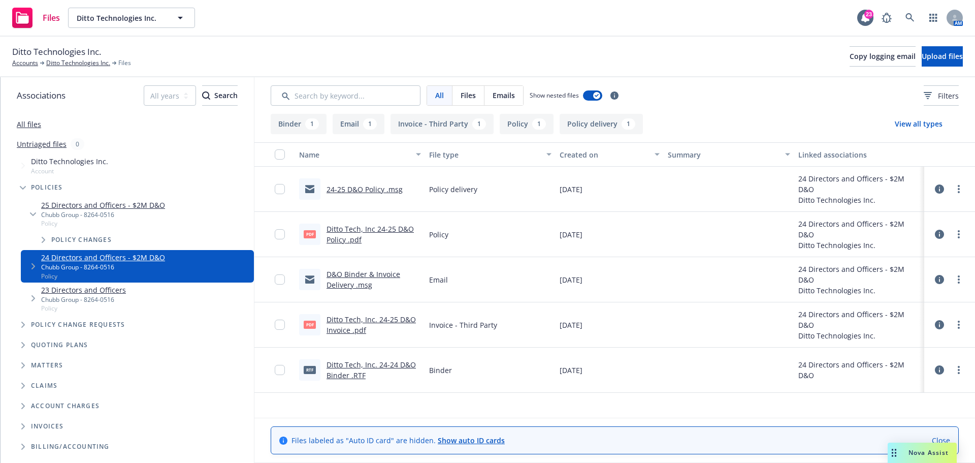
click at [20, 346] on span "Tree Example" at bounding box center [23, 345] width 16 height 16
click at [51, 386] on link "24 10/26/24 Directors and Officers Renewal" at bounding box center [111, 385] width 141 height 11
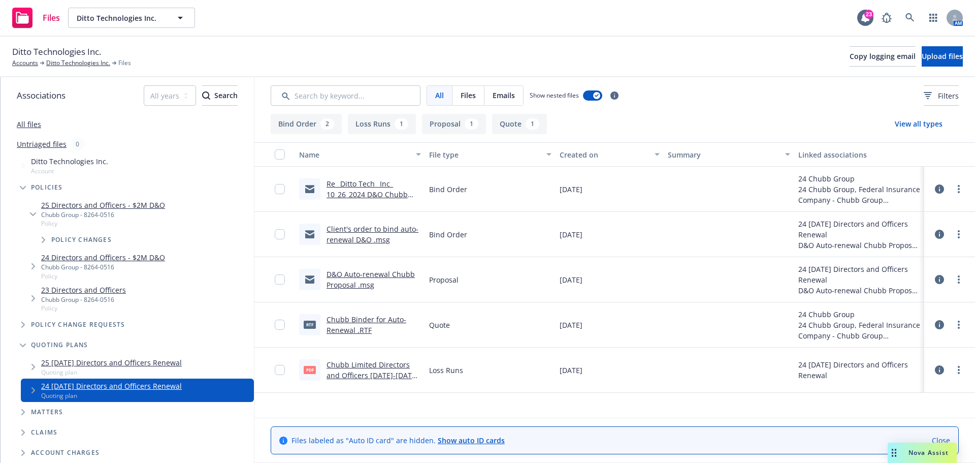
click at [362, 187] on link "Re_ Ditto Tech_ Inc_ 10_26_2024 D&O Chubb Auto-Renewal.msg" at bounding box center [367, 194] width 81 height 31
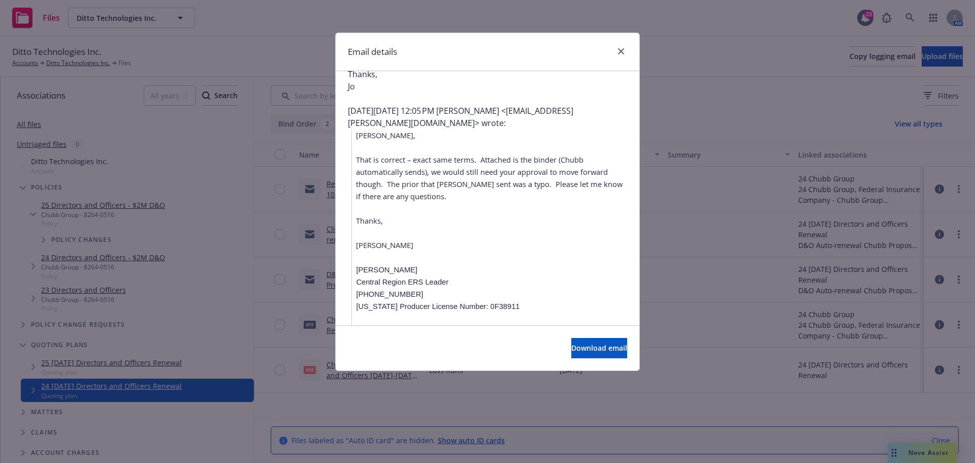
scroll to position [152, 0]
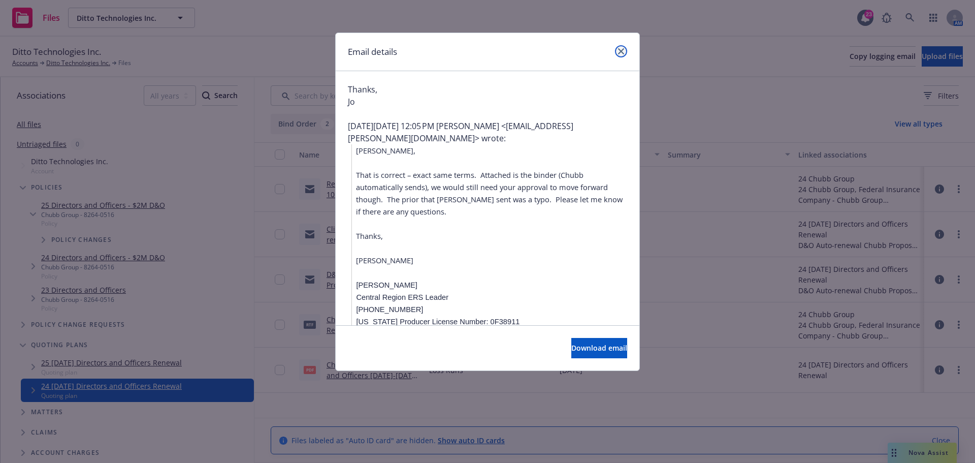
click at [623, 51] on icon "close" at bounding box center [621, 51] width 6 height 6
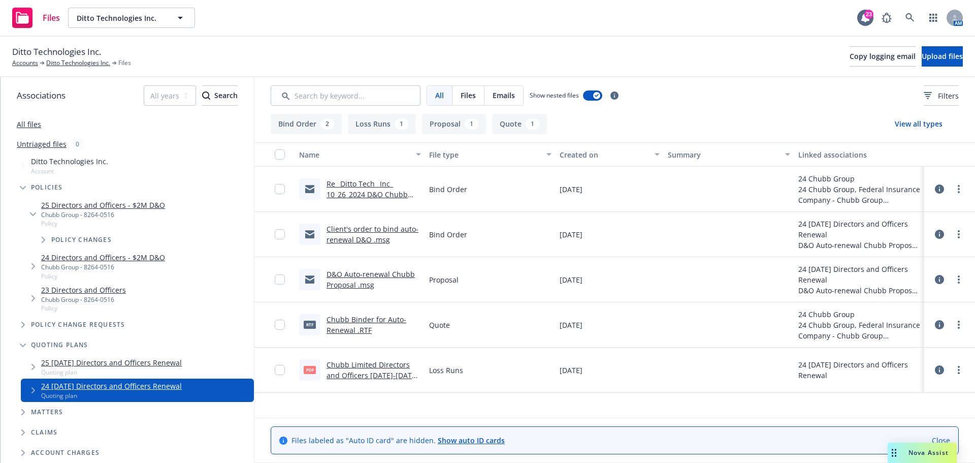
click at [369, 276] on link "D&O Auto-renewal Chubb Proposal .msg" at bounding box center [371, 279] width 88 height 20
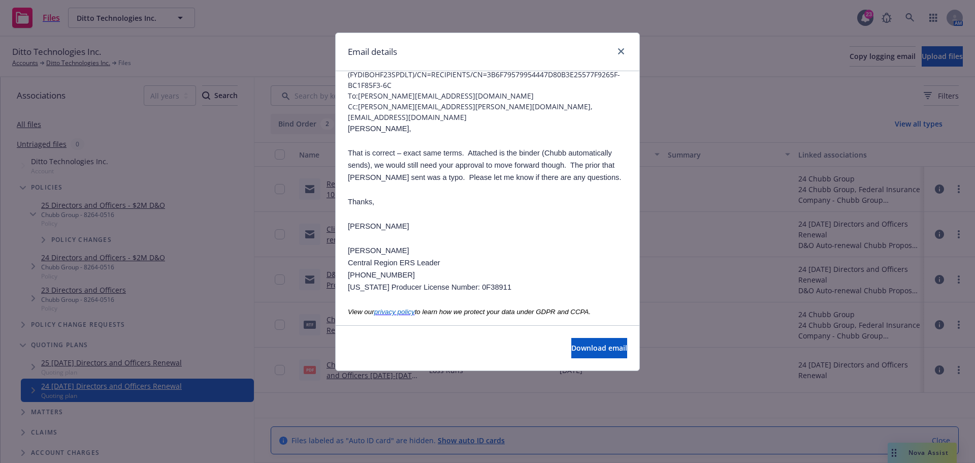
scroll to position [0, 0]
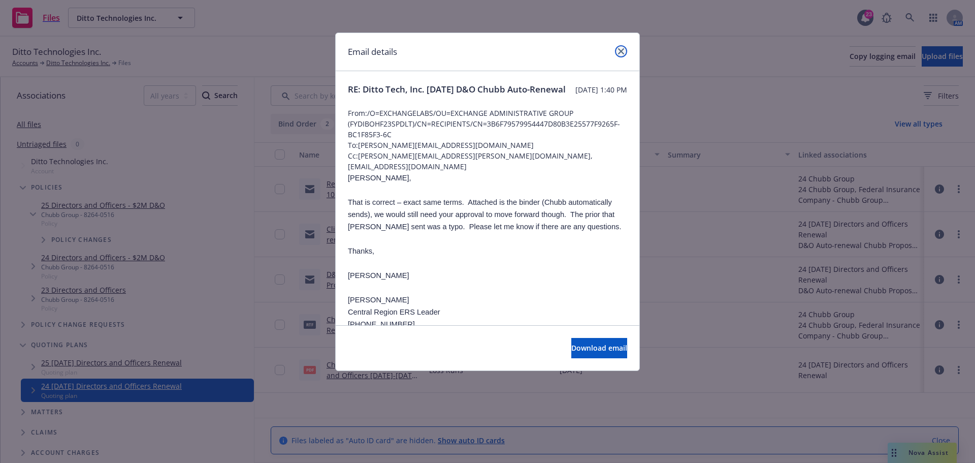
click at [624, 52] on icon "close" at bounding box center [621, 51] width 6 height 6
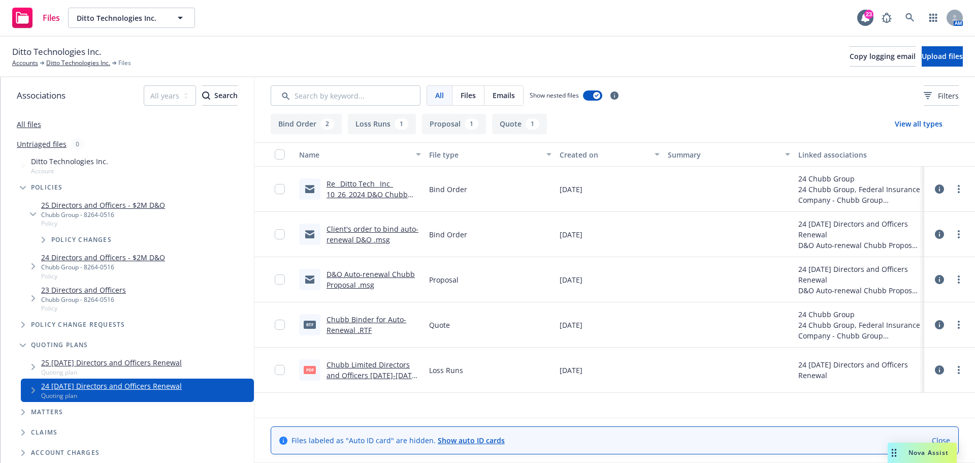
click at [355, 187] on link "Re_ Ditto Tech_ Inc_ 10_26_2024 D&O Chubb Auto-Renewal.msg" at bounding box center [367, 194] width 81 height 31
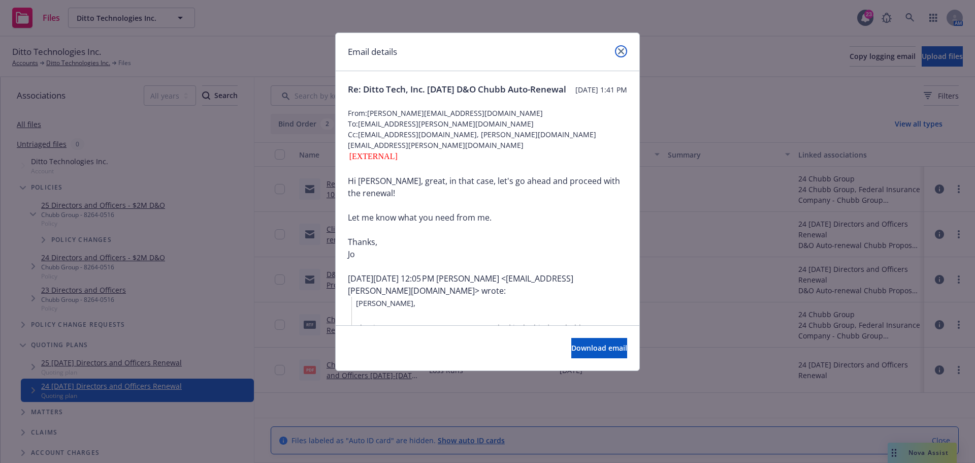
drag, startPoint x: 623, startPoint y: 50, endPoint x: 623, endPoint y: 55, distance: 5.6
click at [624, 50] on icon "close" at bounding box center [621, 51] width 6 height 6
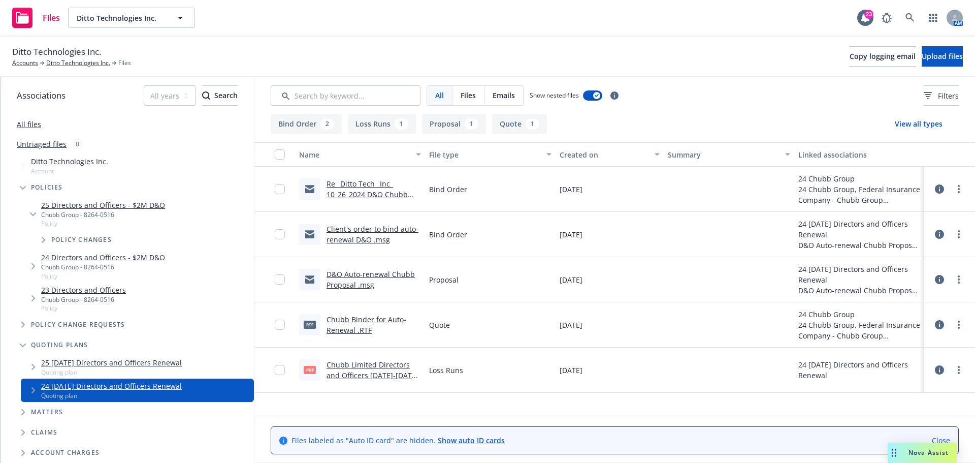
click at [362, 318] on link "Chubb Binder for Auto-Renewal .RTF" at bounding box center [367, 324] width 80 height 20
click at [378, 195] on link "Re_ Ditto Tech_ Inc_ 10_26_2024 D&O Chubb Auto-Renewal.msg" at bounding box center [367, 194] width 81 height 31
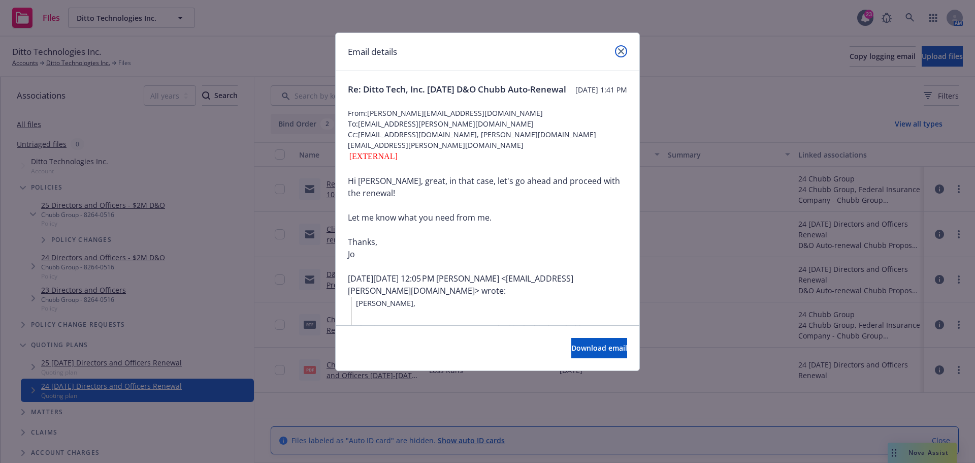
click at [624, 50] on link "close" at bounding box center [621, 51] width 12 height 12
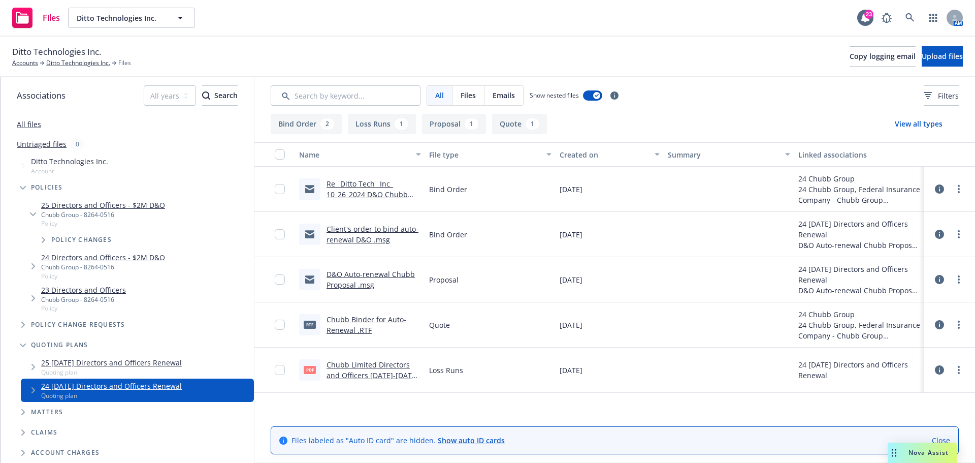
click at [361, 274] on link "D&O Auto-renewal Chubb Proposal .msg" at bounding box center [371, 279] width 88 height 20
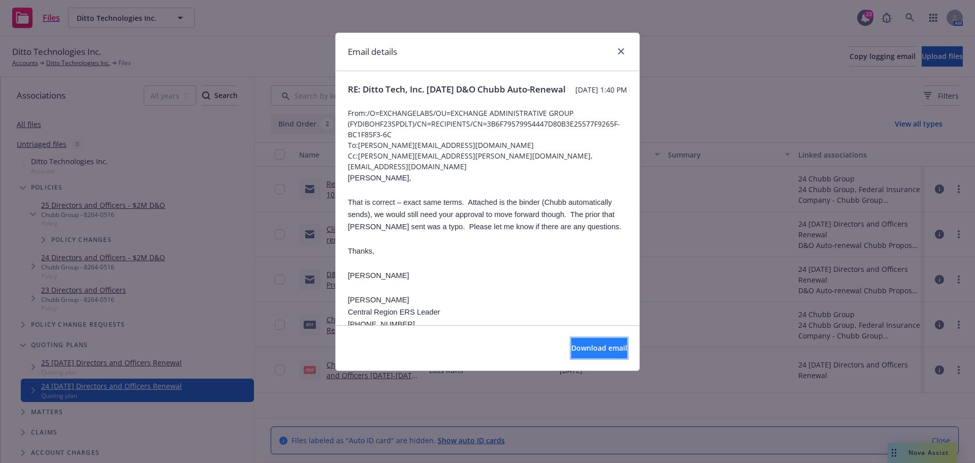
click at [573, 348] on span "Download email" at bounding box center [599, 348] width 56 height 10
click at [622, 52] on icon "close" at bounding box center [621, 51] width 6 height 6
